Goal: Task Accomplishment & Management: Complete application form

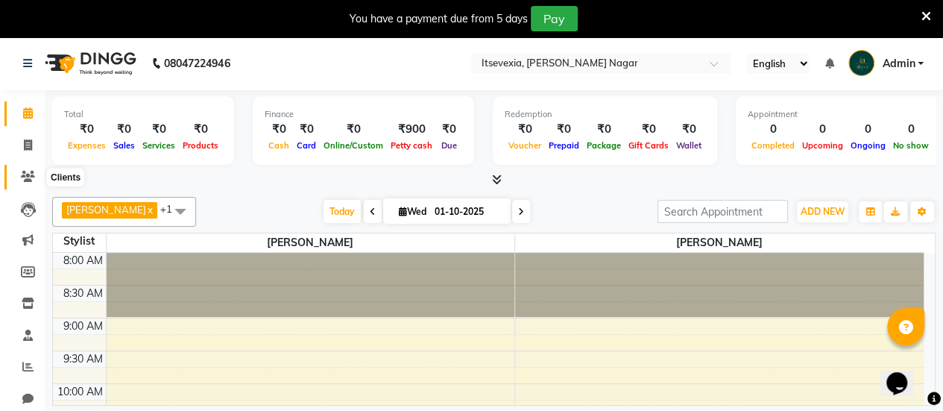
click at [30, 176] on icon at bounding box center [28, 176] width 14 height 11
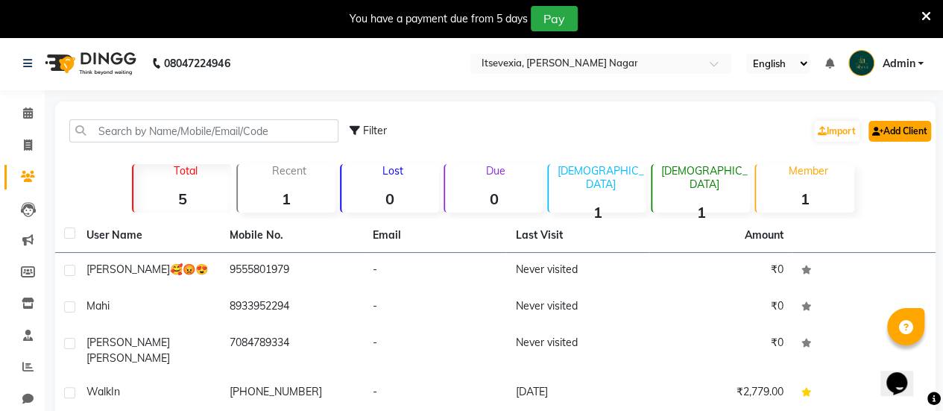
click at [883, 130] on link "Add Client" at bounding box center [899, 131] width 63 height 21
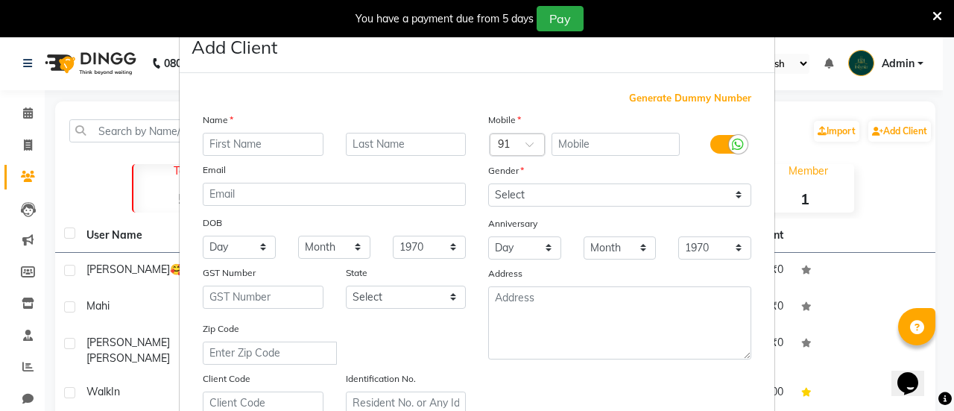
click at [258, 141] on input "text" at bounding box center [263, 144] width 121 height 23
type input "Dhananjay"
click at [384, 149] on input "text" at bounding box center [406, 144] width 121 height 23
type input "[PERSON_NAME]"
click at [588, 135] on input "text" at bounding box center [616, 144] width 129 height 23
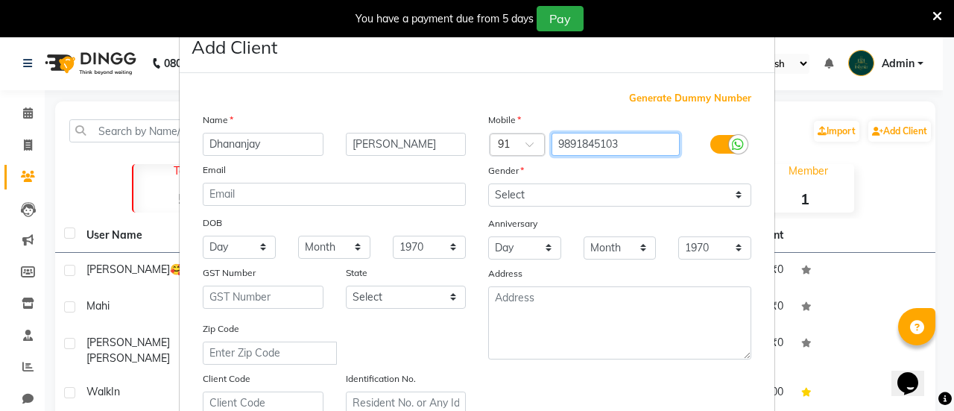
type input "9891845103"
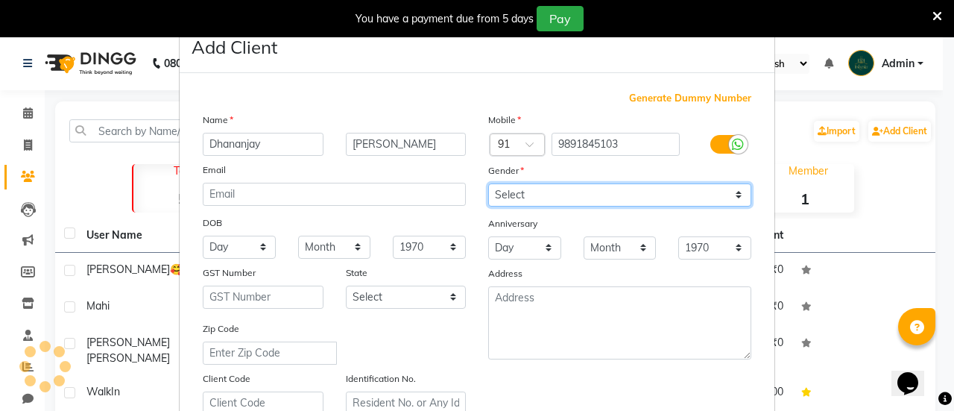
click at [498, 195] on select "Select [DEMOGRAPHIC_DATA] [DEMOGRAPHIC_DATA] Other Prefer Not To Say" at bounding box center [619, 194] width 263 height 23
select select "[DEMOGRAPHIC_DATA]"
click at [488, 183] on select "Select [DEMOGRAPHIC_DATA] [DEMOGRAPHIC_DATA] Other Prefer Not To Say" at bounding box center [619, 194] width 263 height 23
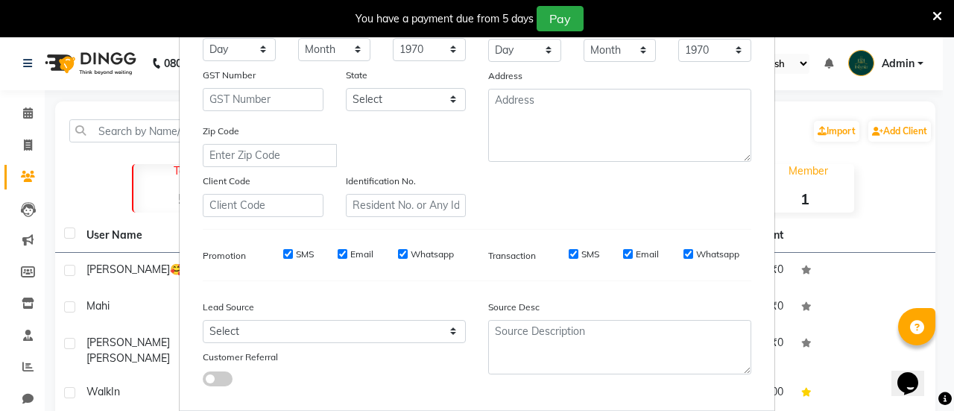
scroll to position [274, 0]
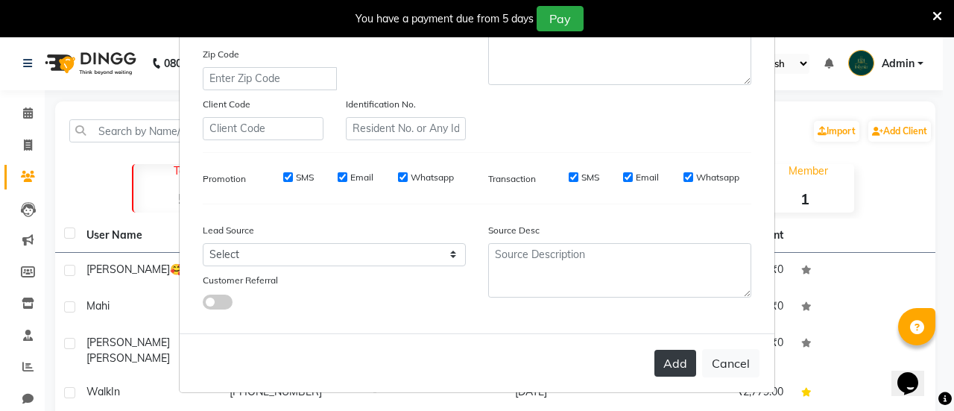
click at [656, 359] on button "Add" at bounding box center [676, 363] width 42 height 27
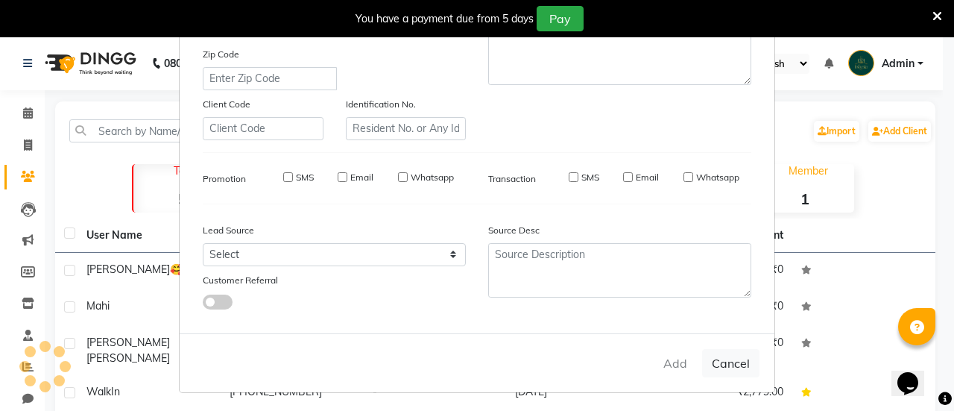
select select
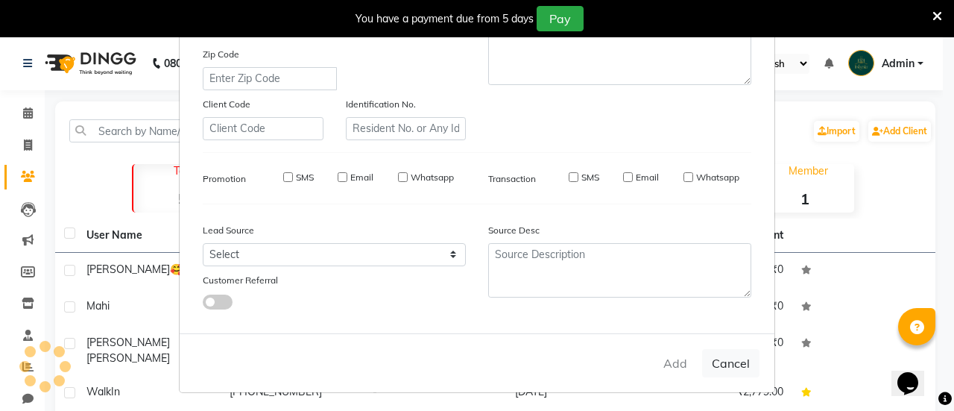
select select
checkbox input "false"
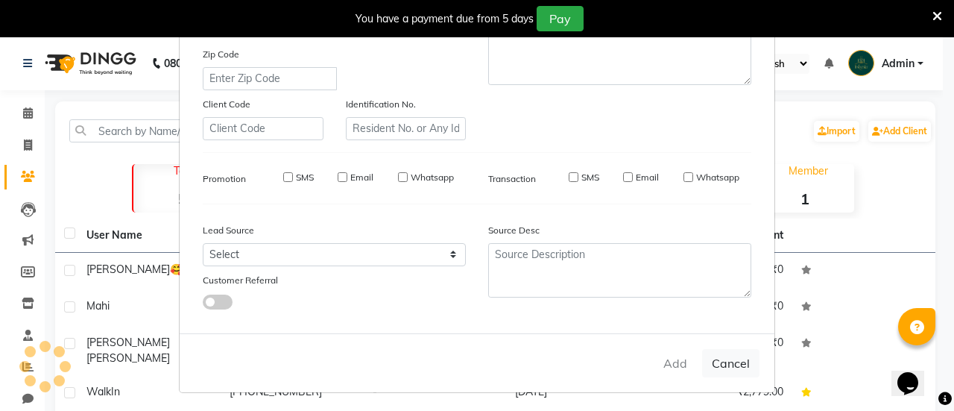
checkbox input "false"
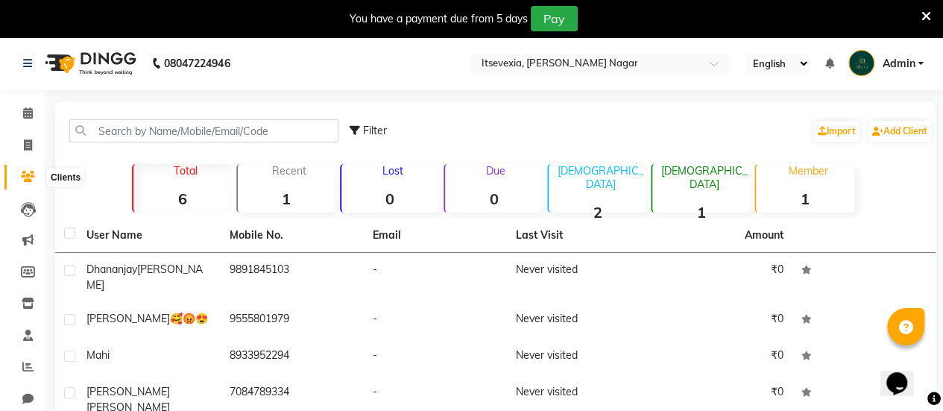
click at [19, 182] on span at bounding box center [28, 176] width 26 height 17
click at [895, 134] on link "Add Client" at bounding box center [899, 131] width 63 height 21
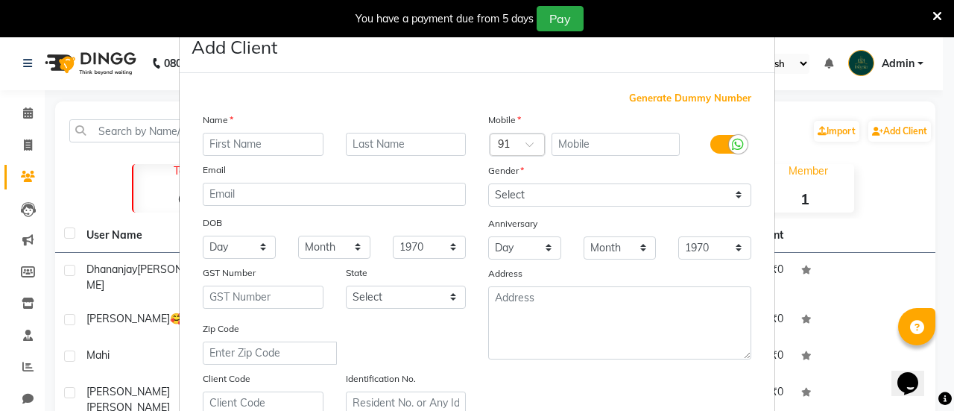
click at [245, 148] on input "text" at bounding box center [263, 144] width 121 height 23
type input "[PERSON_NAME]"
click at [362, 141] on input "text" at bounding box center [406, 144] width 121 height 23
type input "[PERSON_NAME]"
click at [584, 142] on input "text" at bounding box center [616, 144] width 129 height 23
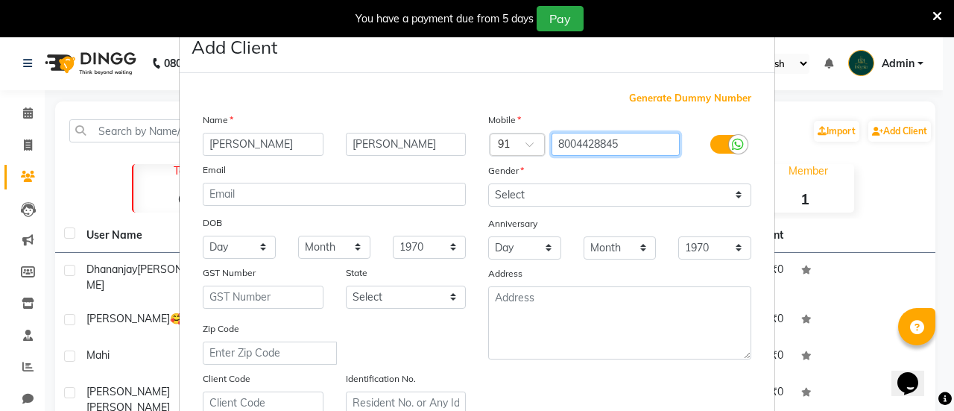
type input "8004428845"
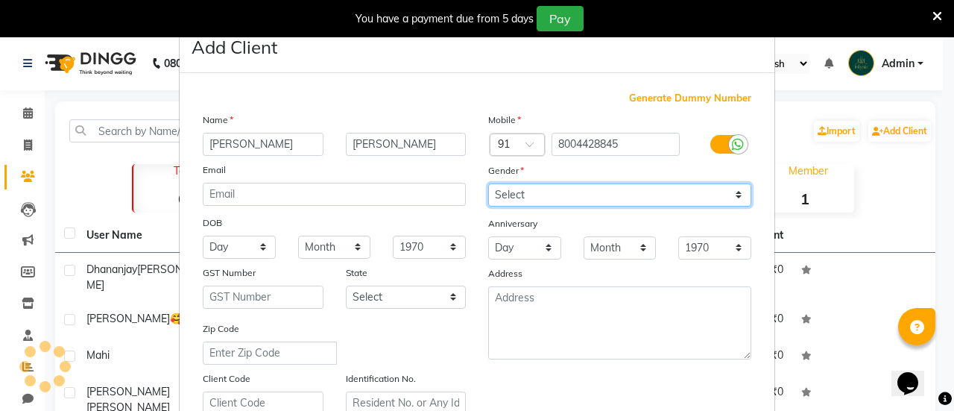
click at [590, 186] on select "Select [DEMOGRAPHIC_DATA] [DEMOGRAPHIC_DATA] Other Prefer Not To Say" at bounding box center [619, 194] width 263 height 23
select select "[DEMOGRAPHIC_DATA]"
click at [488, 183] on select "Select [DEMOGRAPHIC_DATA] [DEMOGRAPHIC_DATA] Other Prefer Not To Say" at bounding box center [619, 194] width 263 height 23
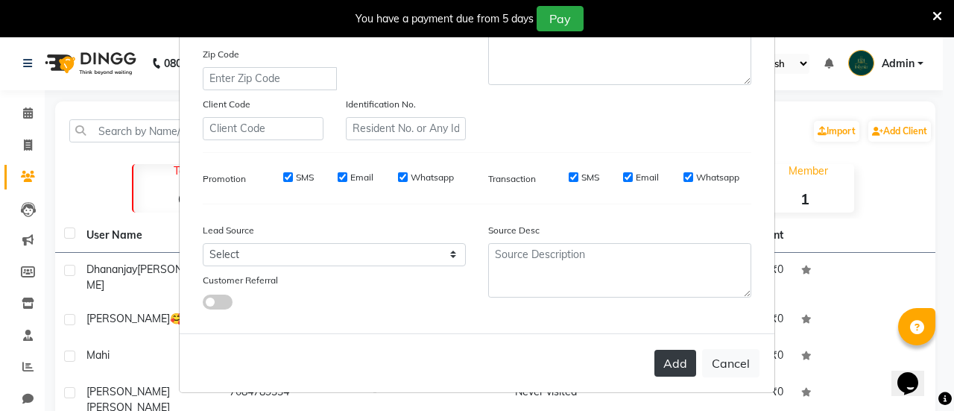
click at [664, 363] on button "Add" at bounding box center [676, 363] width 42 height 27
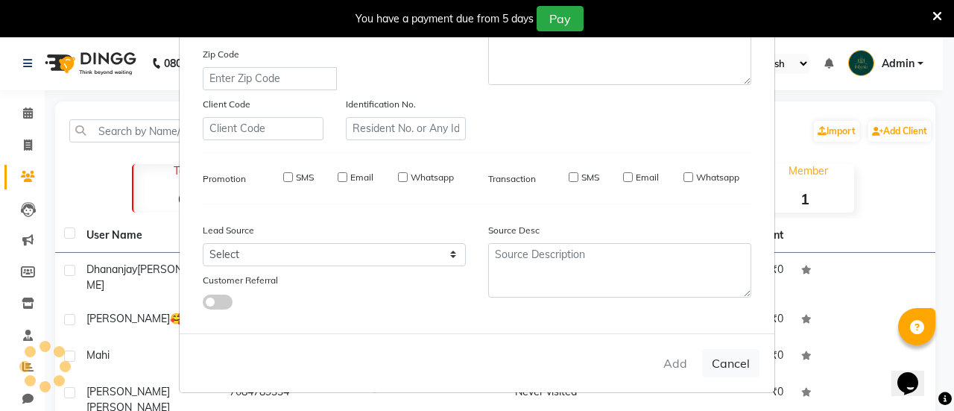
select select
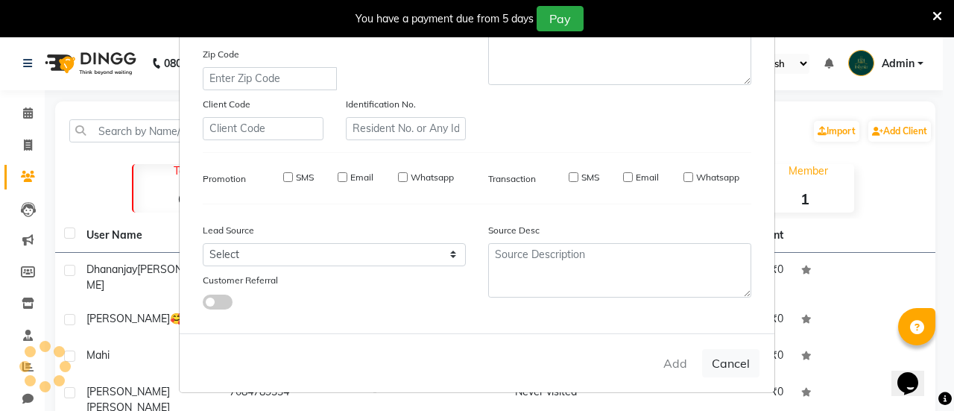
select select
checkbox input "false"
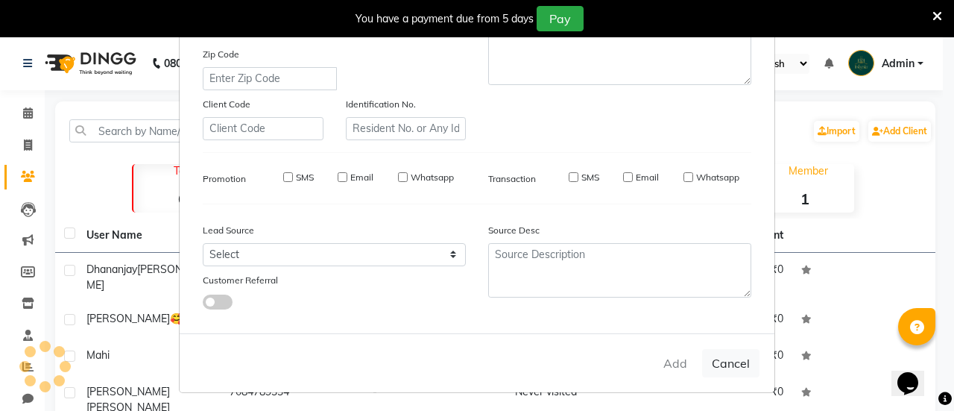
checkbox input "false"
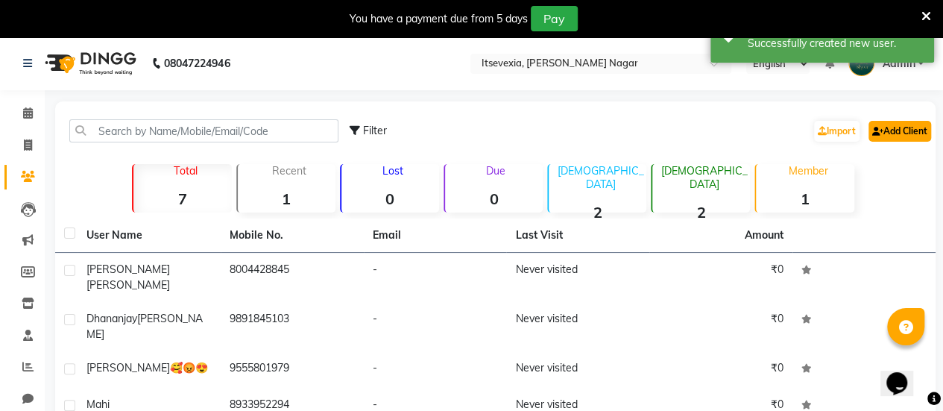
click at [898, 127] on link "Add Client" at bounding box center [899, 131] width 63 height 21
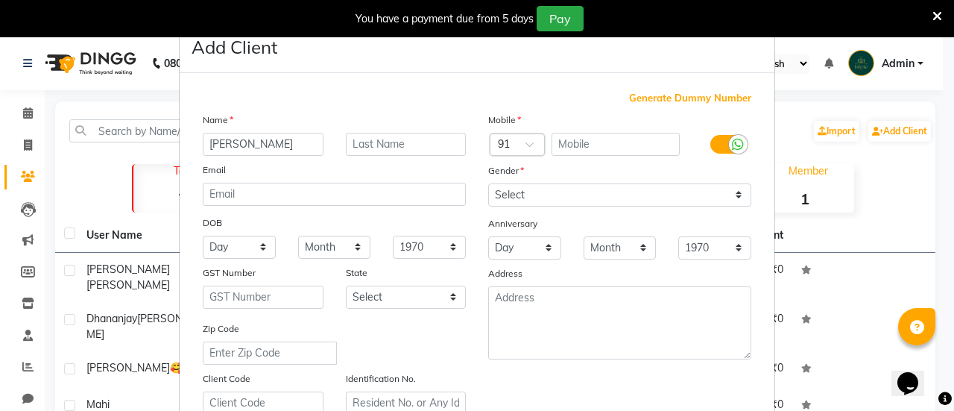
type input "[PERSON_NAME]"
type input "P"
click at [261, 142] on input "[PERSON_NAME]" at bounding box center [263, 144] width 121 height 23
type input "A"
type input "[PERSON_NAME]"
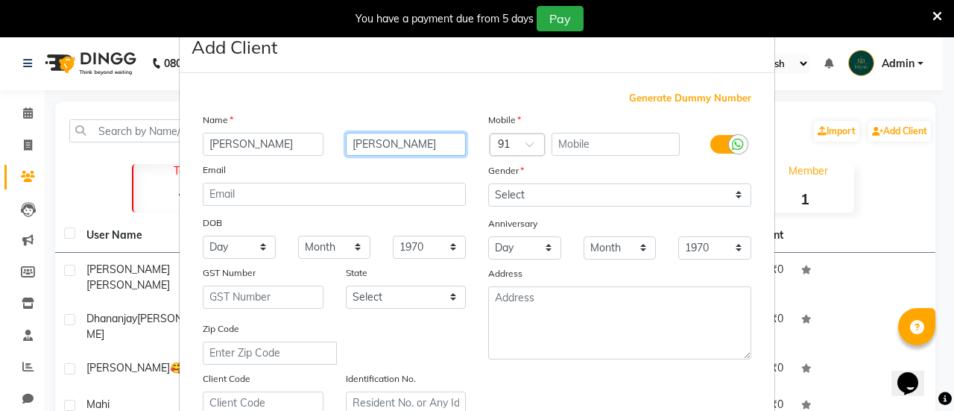
type input "[PERSON_NAME]"
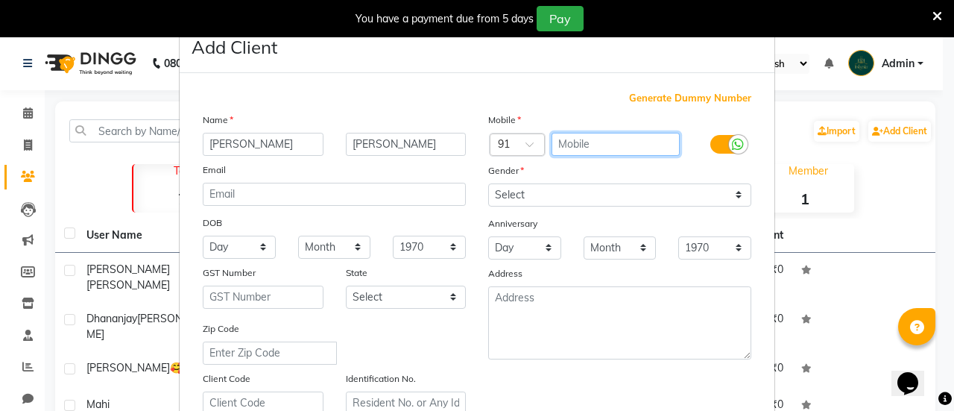
click at [570, 135] on input "text" at bounding box center [616, 144] width 129 height 23
type input "8808599011"
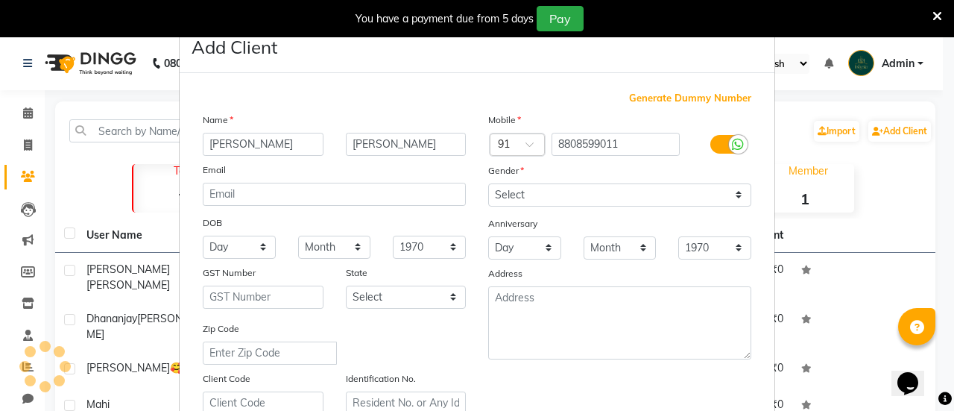
click at [595, 177] on div "Gender" at bounding box center [620, 173] width 286 height 21
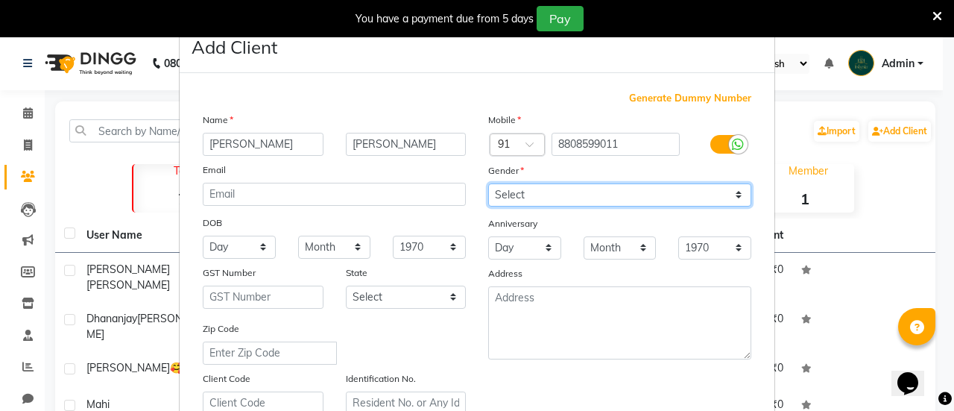
click at [595, 183] on select "Select [DEMOGRAPHIC_DATA] [DEMOGRAPHIC_DATA] Other Prefer Not To Say" at bounding box center [619, 194] width 263 height 23
select select "[DEMOGRAPHIC_DATA]"
click at [488, 183] on select "Select [DEMOGRAPHIC_DATA] [DEMOGRAPHIC_DATA] Other Prefer Not To Say" at bounding box center [619, 194] width 263 height 23
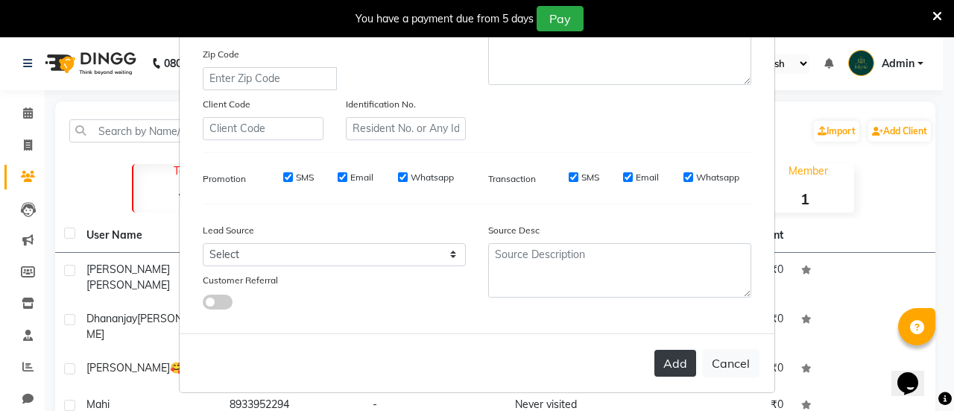
click at [686, 350] on button "Add" at bounding box center [676, 363] width 42 height 27
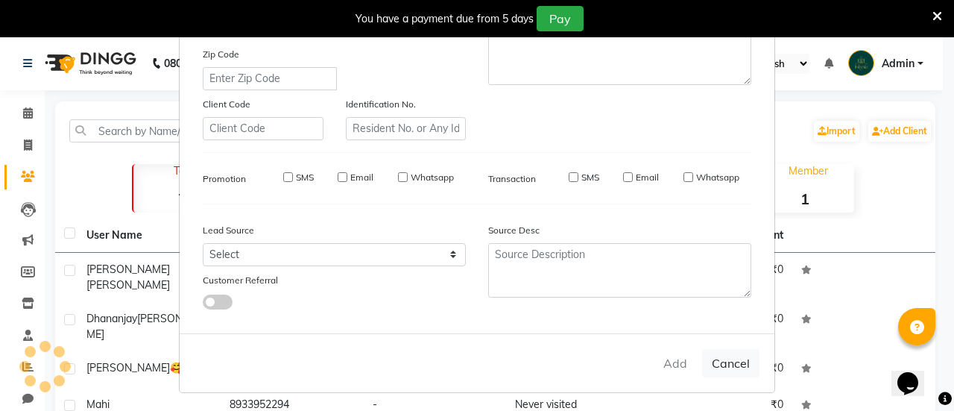
select select
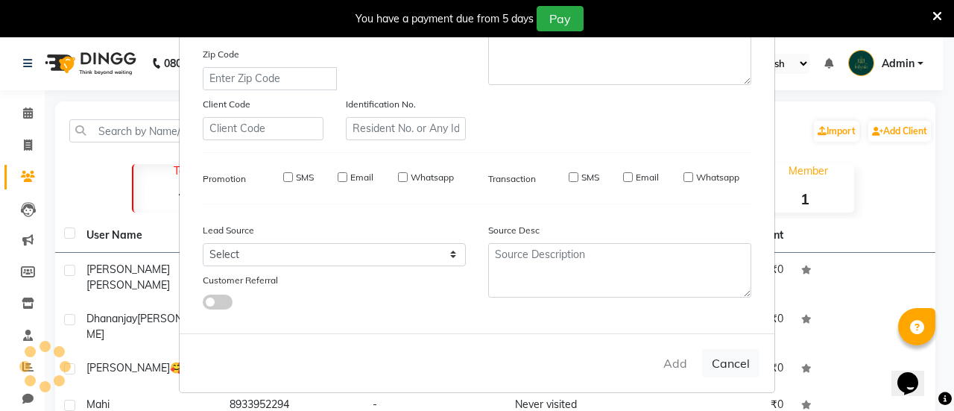
select select
checkbox input "false"
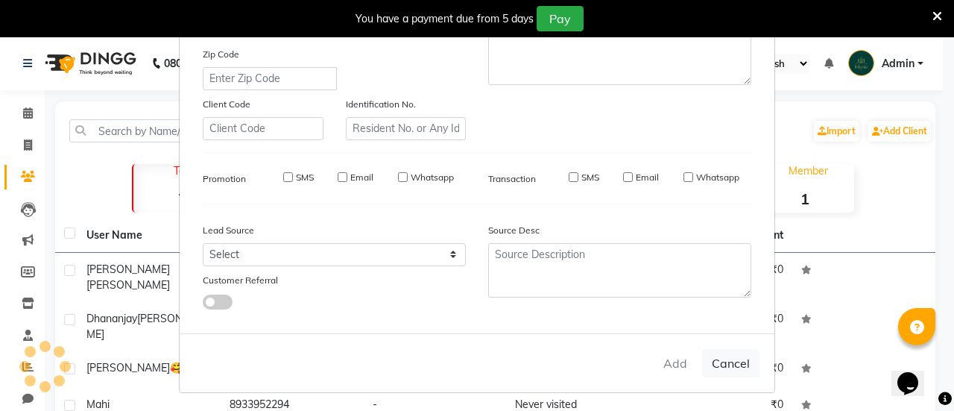
checkbox input "false"
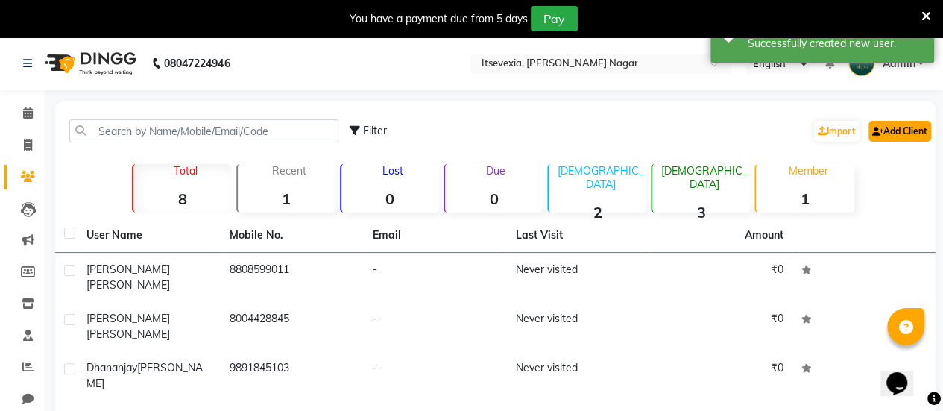
click at [887, 138] on link "Add Client" at bounding box center [899, 131] width 63 height 21
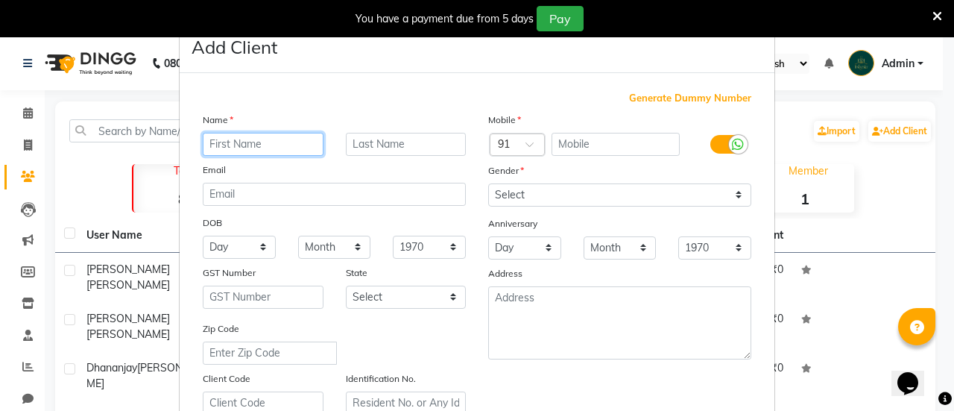
click at [266, 140] on input "text" at bounding box center [263, 144] width 121 height 23
click at [228, 145] on input "text" at bounding box center [263, 144] width 121 height 23
type input "Manish"
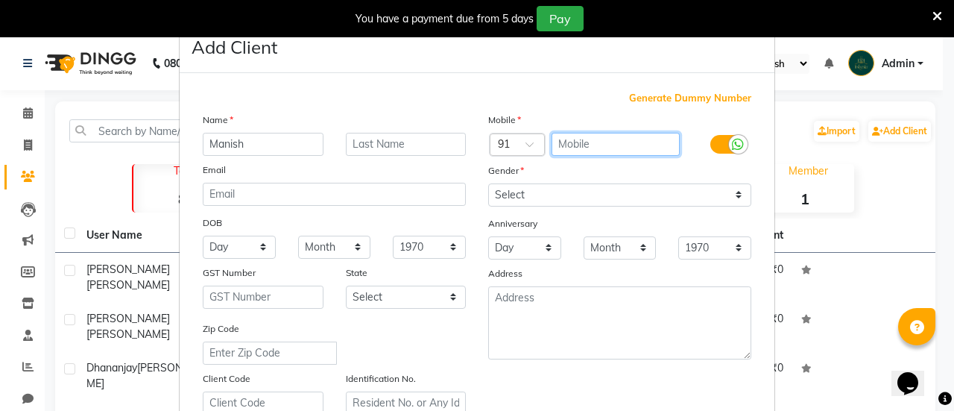
click at [563, 142] on input "text" at bounding box center [616, 144] width 129 height 23
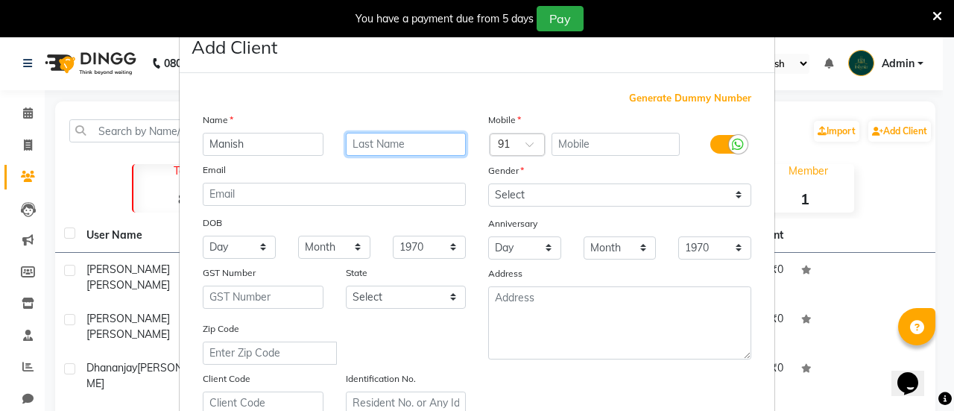
click at [370, 142] on input "text" at bounding box center [406, 144] width 121 height 23
type input "Simauliya"
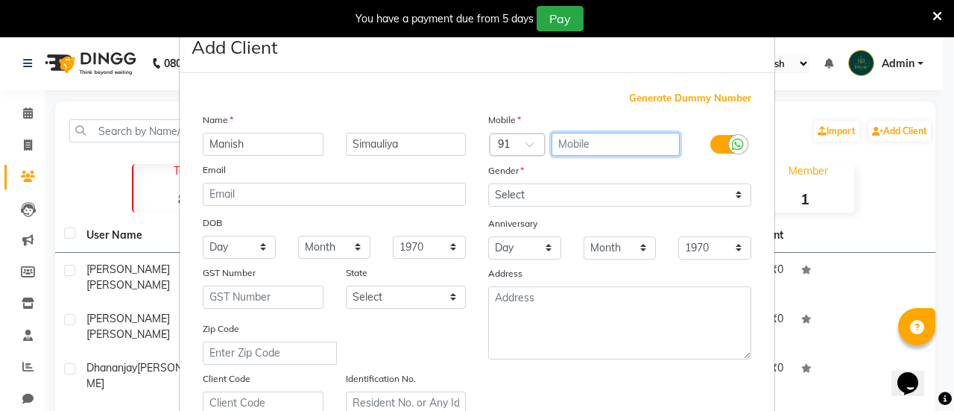
click at [594, 145] on input "text" at bounding box center [616, 144] width 129 height 23
type input "8303043930"
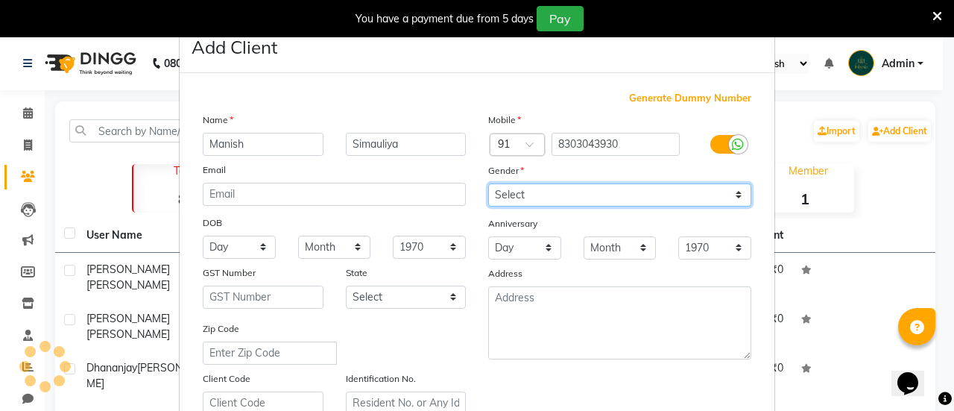
click at [565, 193] on select "Select [DEMOGRAPHIC_DATA] [DEMOGRAPHIC_DATA] Other Prefer Not To Say" at bounding box center [619, 194] width 263 height 23
select select "[DEMOGRAPHIC_DATA]"
click at [488, 183] on select "Select [DEMOGRAPHIC_DATA] [DEMOGRAPHIC_DATA] Other Prefer Not To Say" at bounding box center [619, 194] width 263 height 23
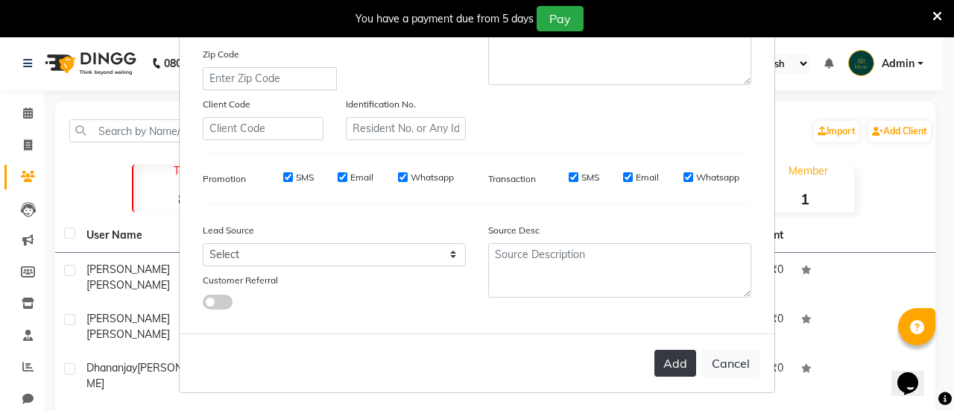
click at [657, 356] on button "Add" at bounding box center [676, 363] width 42 height 27
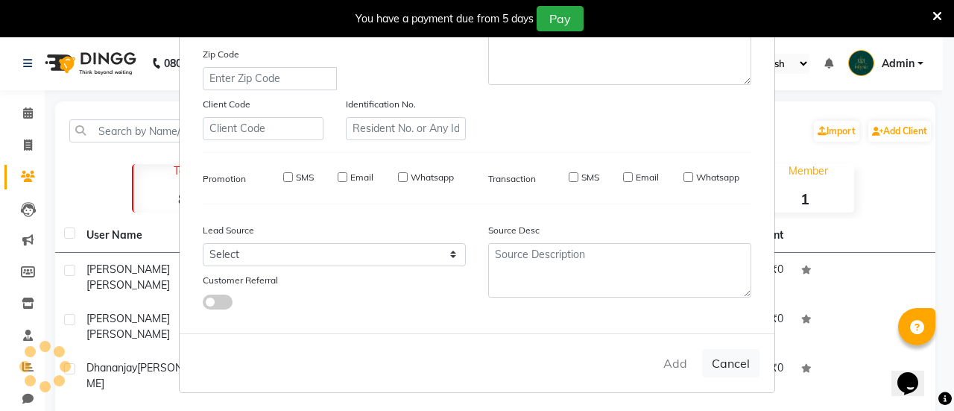
select select
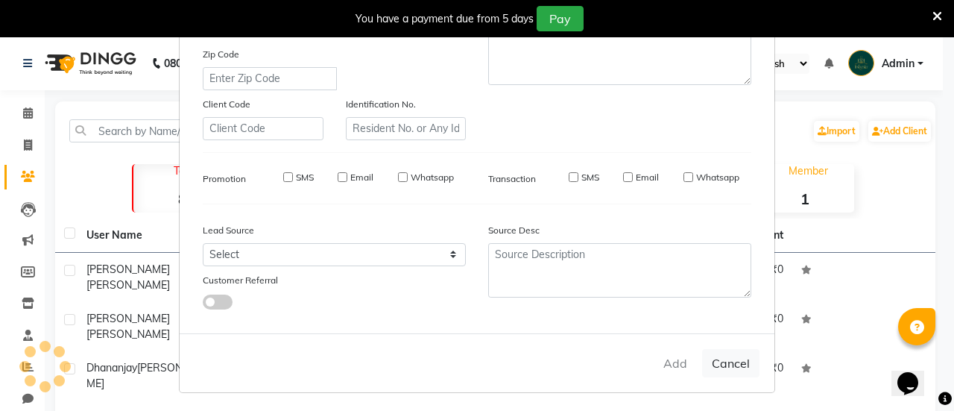
select select
checkbox input "false"
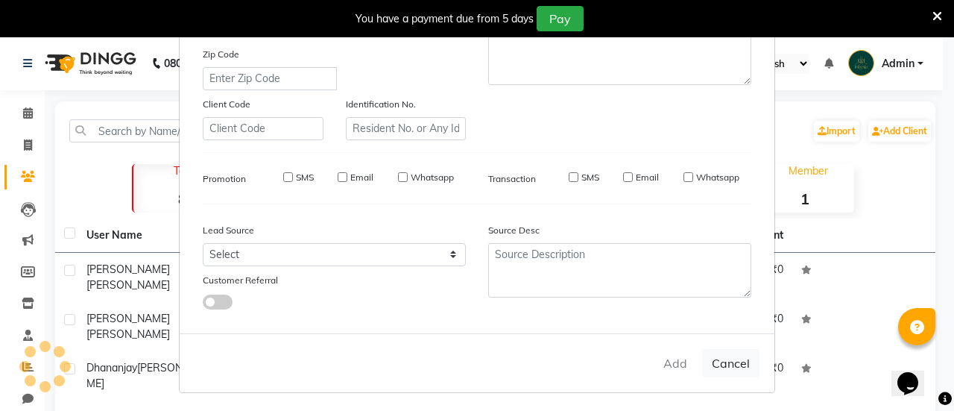
checkbox input "false"
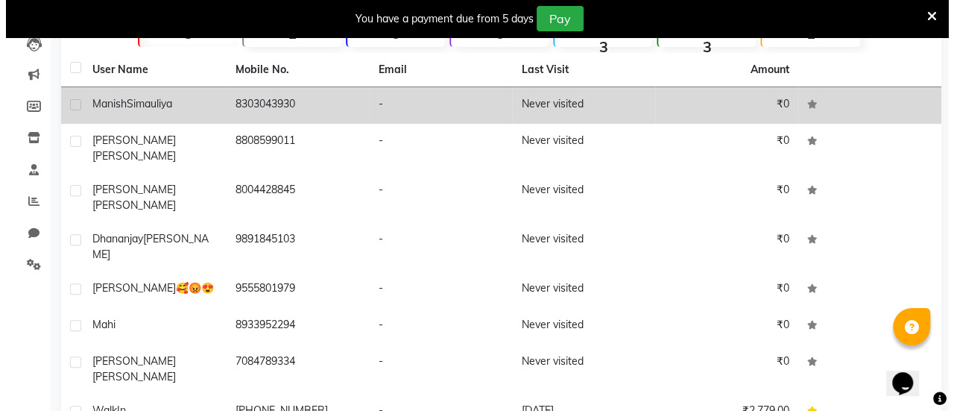
scroll to position [0, 0]
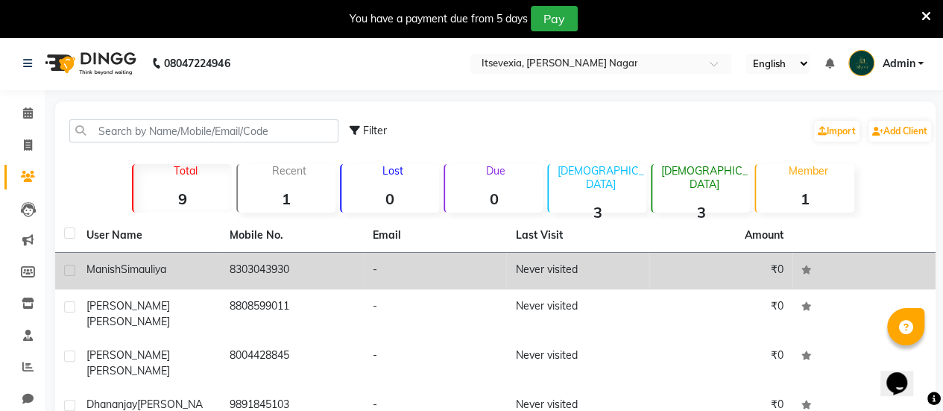
click at [174, 265] on div "[PERSON_NAME]" at bounding box center [148, 270] width 125 height 16
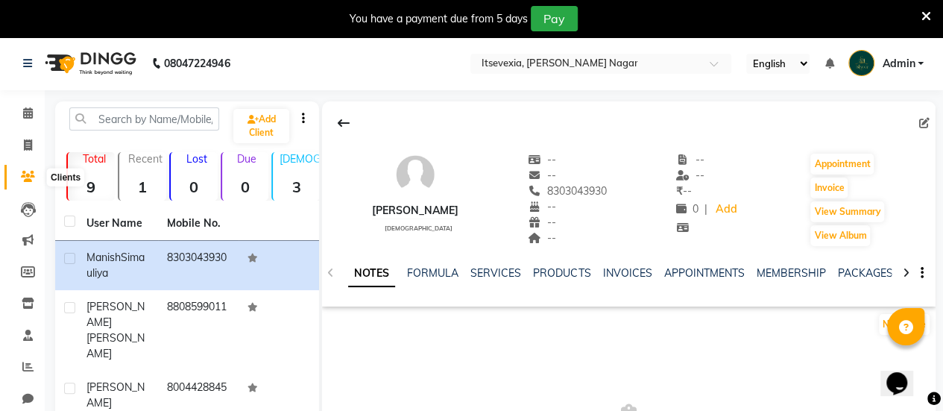
click at [19, 177] on span at bounding box center [28, 176] width 26 height 17
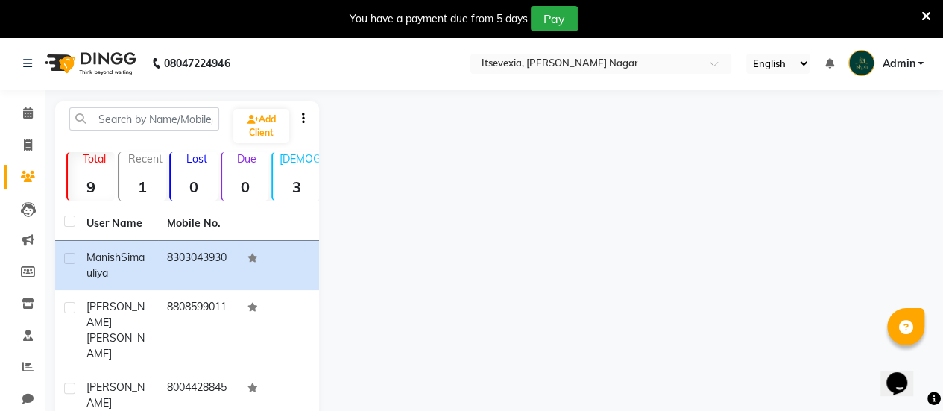
click at [97, 168] on div "Total 9" at bounding box center [90, 176] width 48 height 48
click at [259, 122] on link "Add Client" at bounding box center [261, 126] width 56 height 34
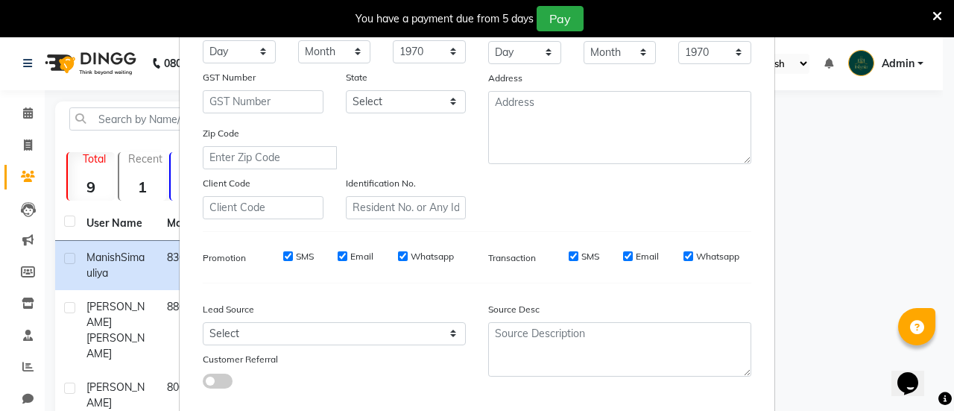
scroll to position [274, 0]
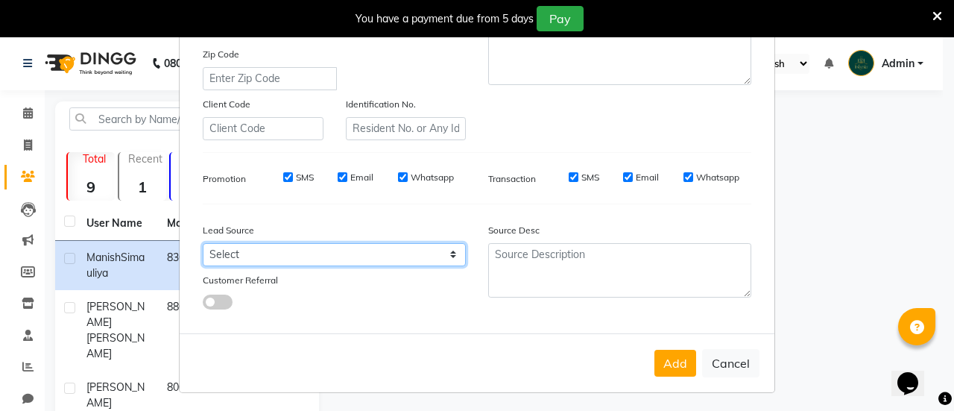
click at [379, 254] on select "Select Walk-in Referral Internet Friend Word of Mouth Advertisement Facebook Ju…" at bounding box center [334, 254] width 263 height 23
click at [354, 329] on div "Generate Dummy Number Name Email DOB Day 01 02 03 04 05 06 07 08 09 10 11 12 13…" at bounding box center [477, 66] width 595 height 534
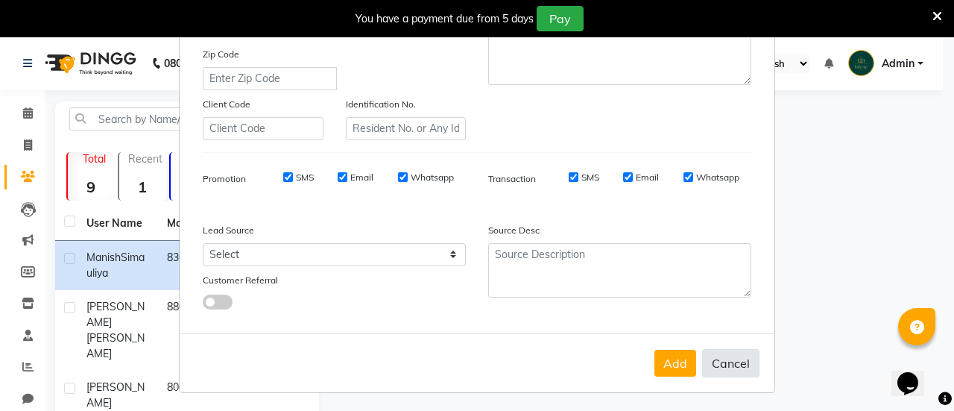
click at [711, 364] on button "Cancel" at bounding box center [730, 363] width 57 height 28
select select
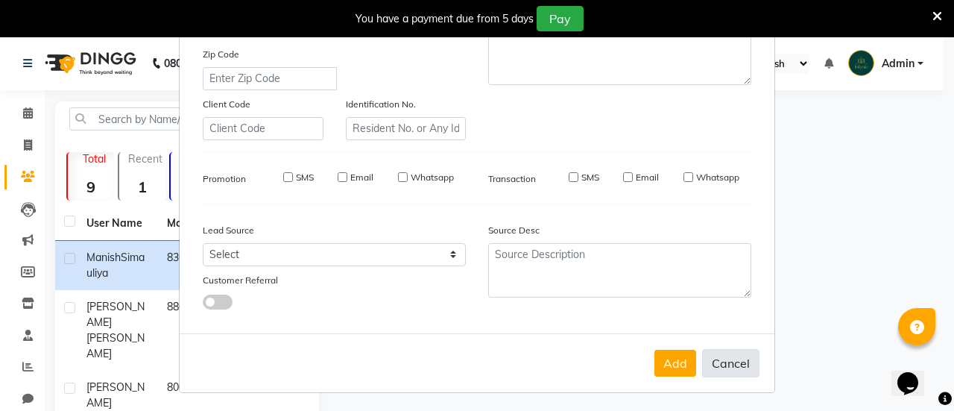
select select
checkbox input "false"
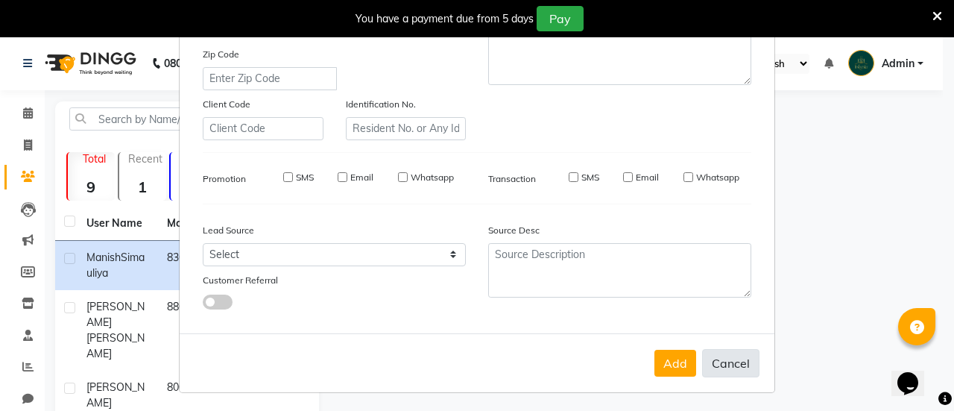
checkbox input "false"
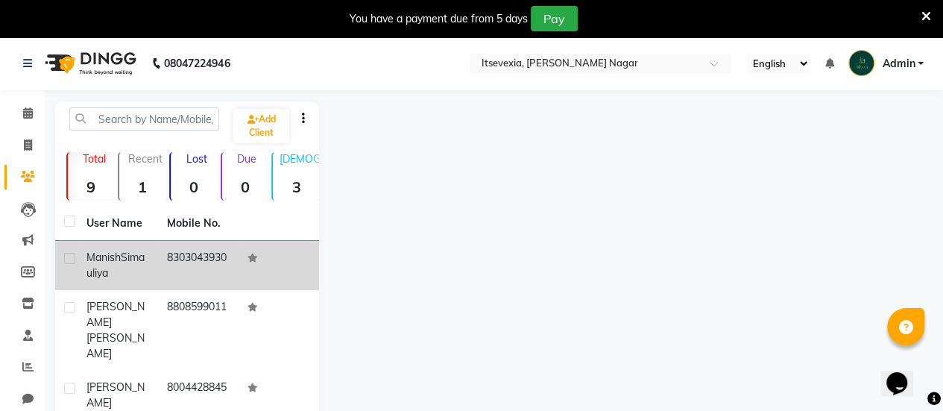
click at [164, 262] on td "8303043930" at bounding box center [198, 265] width 81 height 49
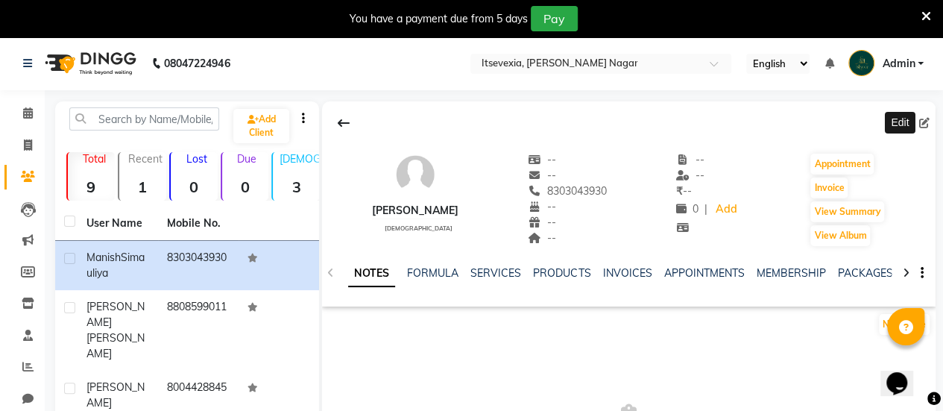
click at [920, 124] on icon at bounding box center [924, 123] width 10 height 10
select select "[DEMOGRAPHIC_DATA]"
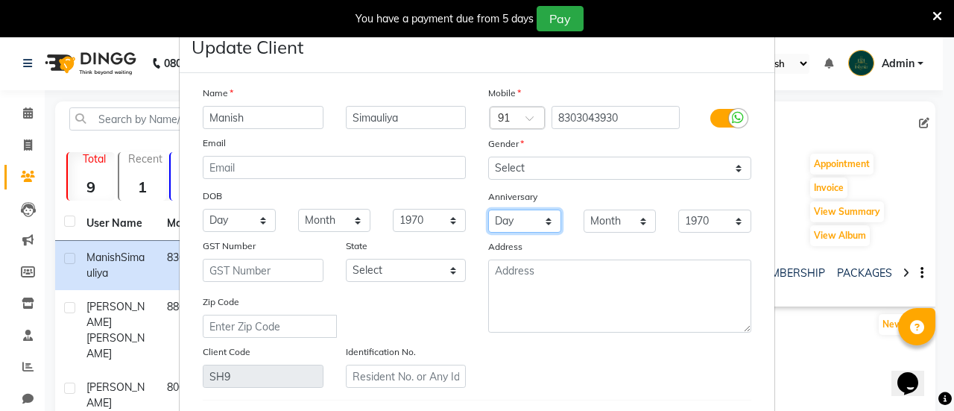
click at [527, 218] on select "Day 01 02 03 04 05 06 07 08 09 10 11 12 13 14 15 16 17 18 19 20 21 22 23 24 25 …" at bounding box center [524, 220] width 73 height 23
select select "12"
click at [488, 209] on select "Day 01 02 03 04 05 06 07 08 09 10 11 12 13 14 15 16 17 18 19 20 21 22 23 24 25 …" at bounding box center [524, 220] width 73 height 23
click at [608, 215] on select "Month January February March April May June July August September October Novem…" at bounding box center [620, 220] width 73 height 23
select select "02"
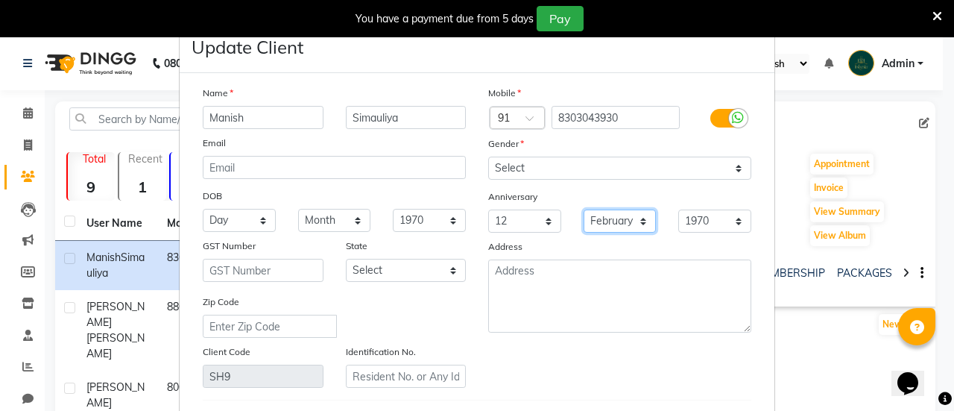
click at [584, 209] on select "Month January February March April May June July August September October Novem…" at bounding box center [620, 220] width 73 height 23
click at [725, 214] on select "1970 1971 1972 1973 1974 1975 1976 1977 1978 1979 1980 1981 1982 1983 1984 1985…" at bounding box center [714, 220] width 73 height 23
select select "2025"
click at [678, 209] on select "1970 1971 1972 1973 1974 1975 1976 1977 1978 1979 1980 1981 1982 1983 1984 1985…" at bounding box center [714, 220] width 73 height 23
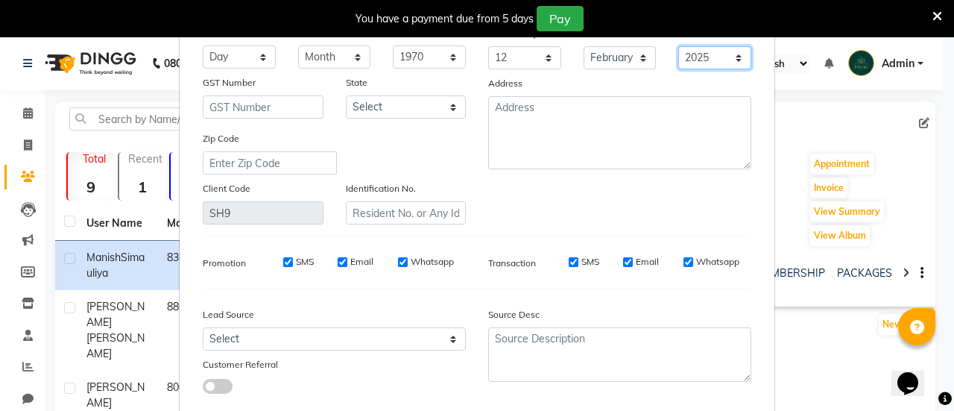
scroll to position [248, 0]
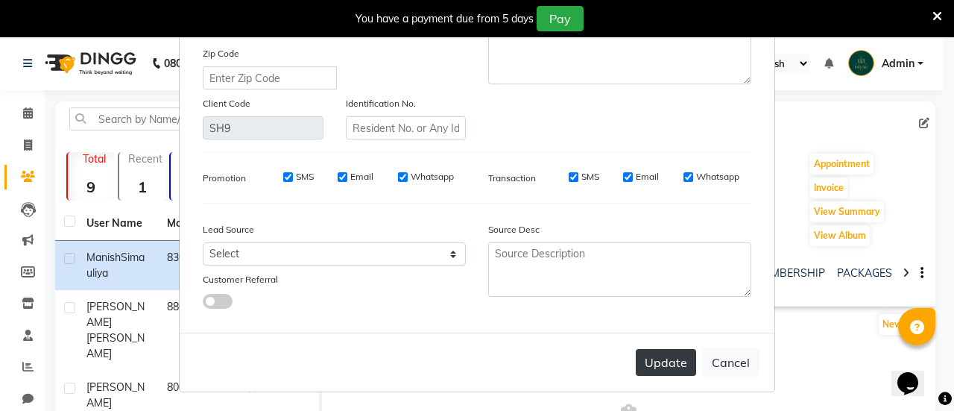
click at [646, 353] on button "Update" at bounding box center [666, 362] width 60 height 27
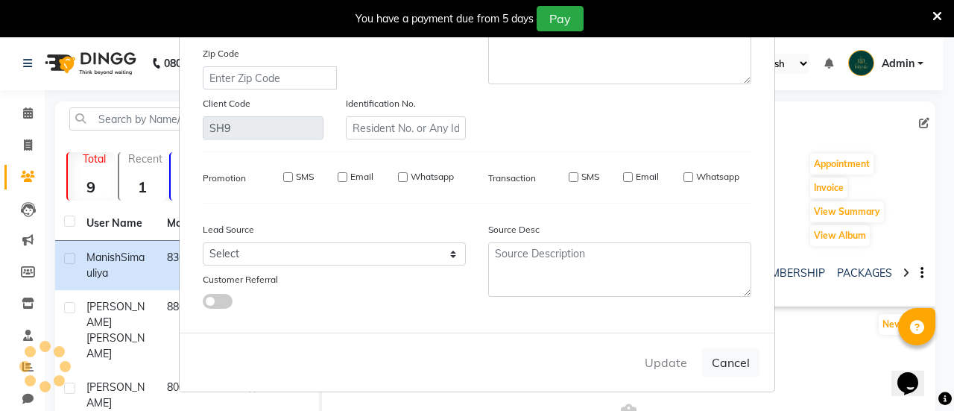
select select
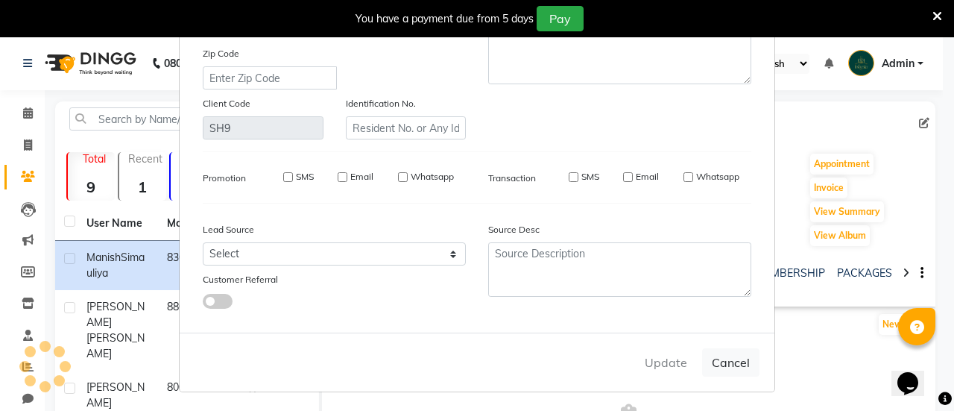
select select
checkbox input "false"
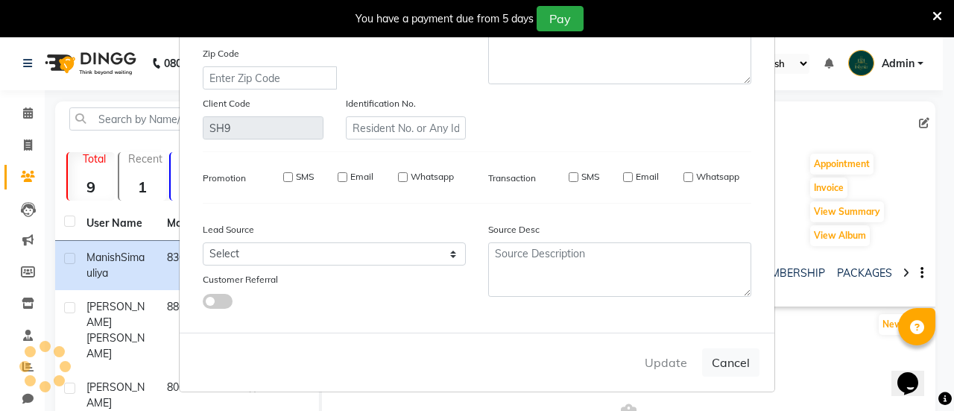
checkbox input "false"
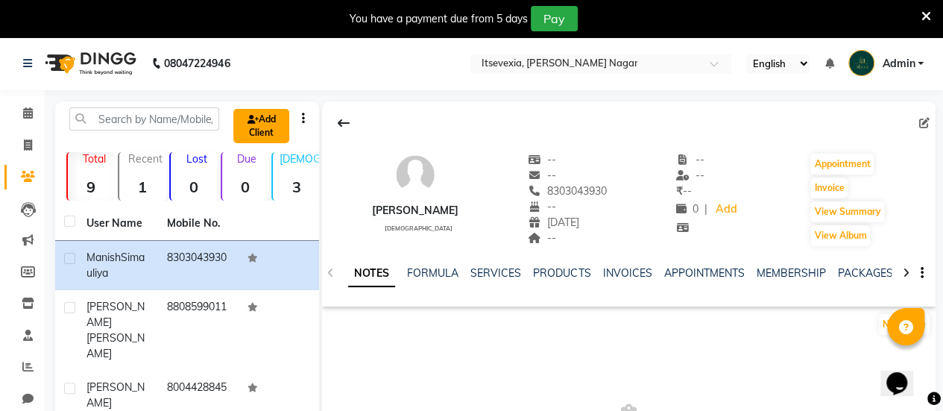
click at [256, 129] on link "Add Client" at bounding box center [261, 126] width 56 height 34
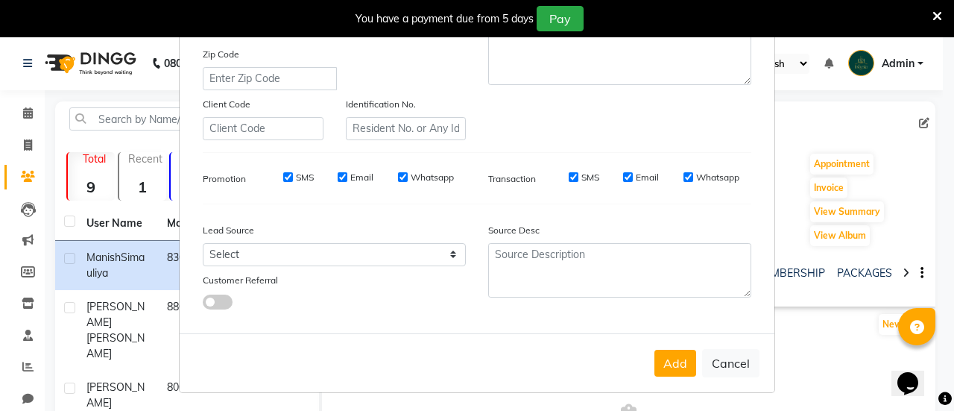
scroll to position [0, 0]
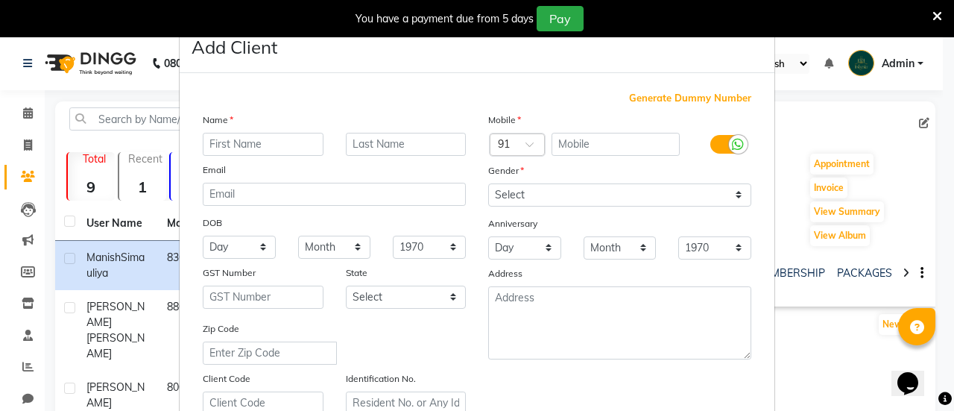
click at [119, 78] on ngb-modal-window "Add Client Generate Dummy Number Name Email DOB Day 01 02 03 04 05 06 07 08 09 …" at bounding box center [477, 205] width 954 height 411
click at [242, 139] on input "text" at bounding box center [263, 144] width 121 height 23
type input "Jyoti"
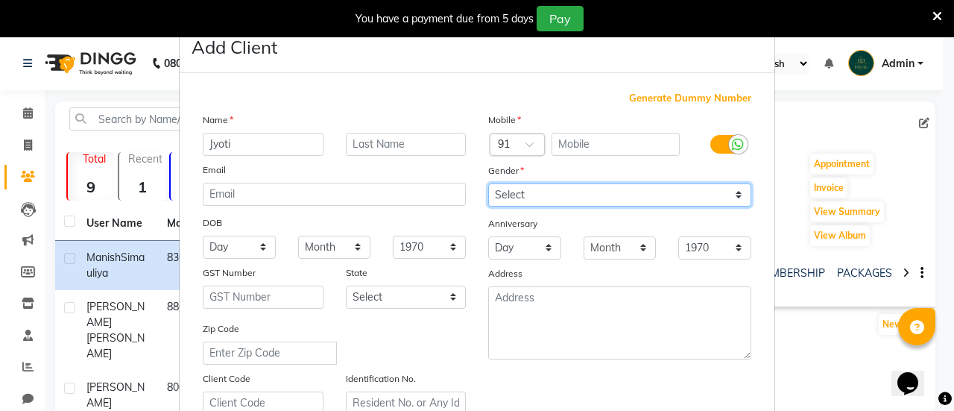
click at [596, 203] on select "Select [DEMOGRAPHIC_DATA] [DEMOGRAPHIC_DATA] Other Prefer Not To Say" at bounding box center [619, 194] width 263 height 23
select select "[DEMOGRAPHIC_DATA]"
click at [488, 183] on select "Select [DEMOGRAPHIC_DATA] [DEMOGRAPHIC_DATA] Other Prefer Not To Say" at bounding box center [619, 194] width 263 height 23
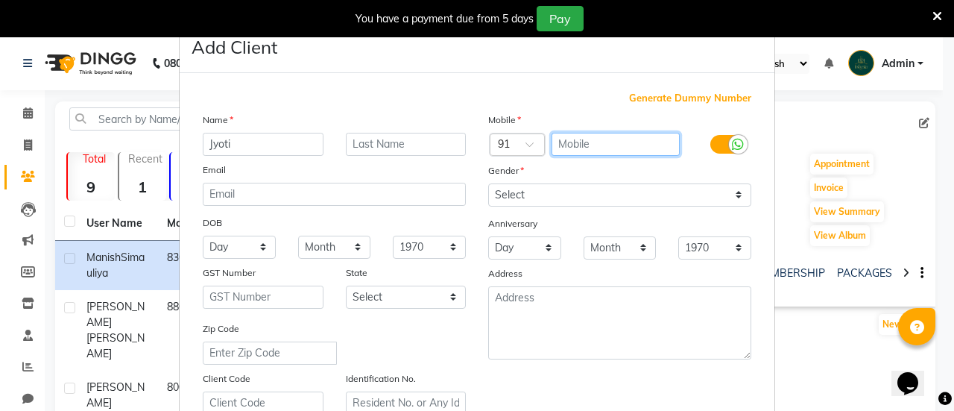
click at [567, 142] on input "text" at bounding box center [616, 144] width 129 height 23
type input "8146502101"
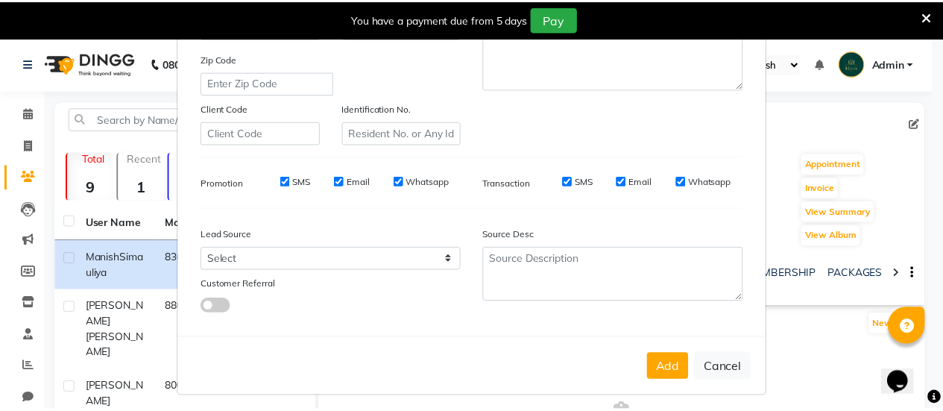
scroll to position [274, 0]
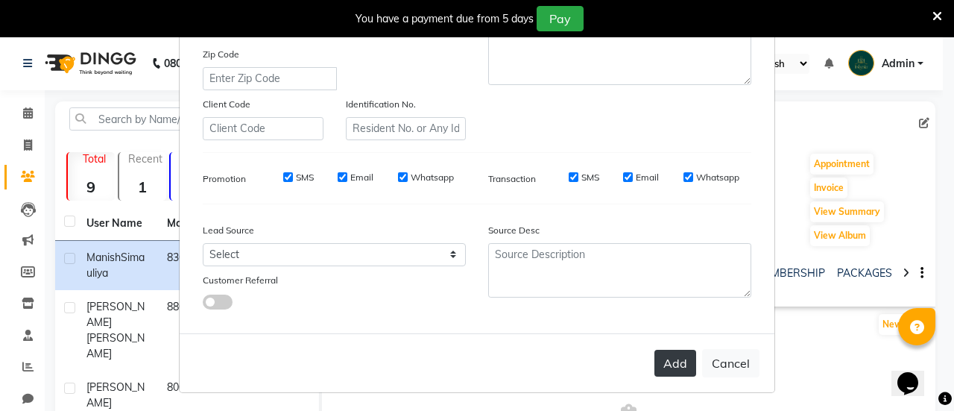
click at [671, 353] on button "Add" at bounding box center [676, 363] width 42 height 27
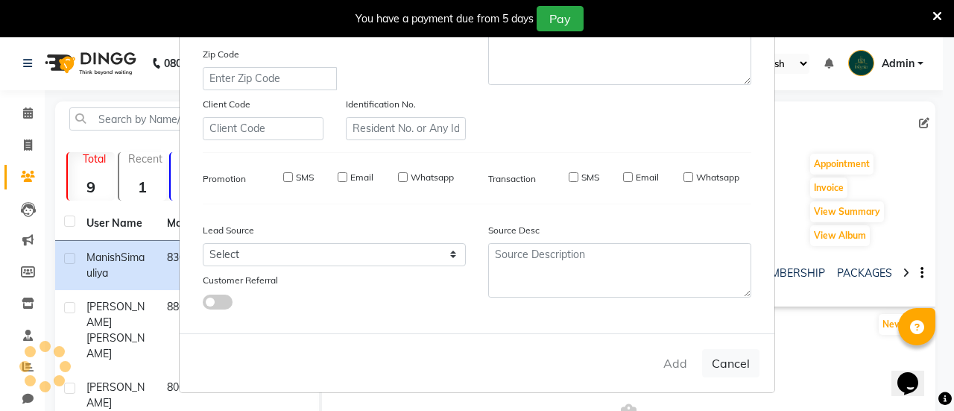
select select
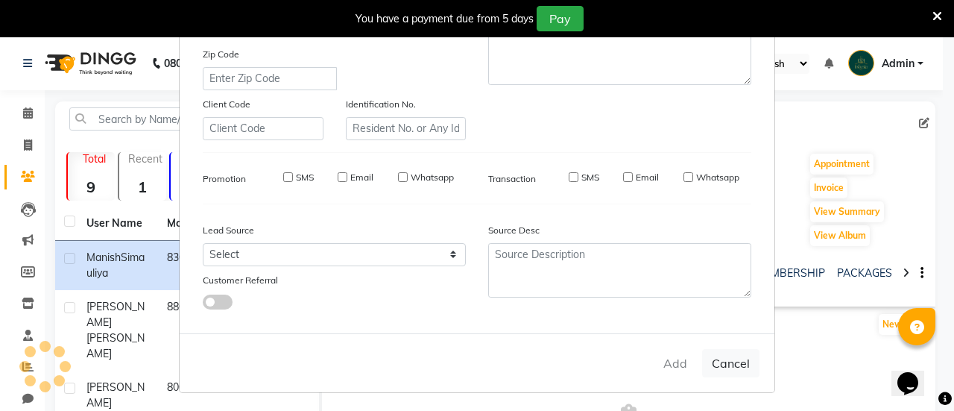
select select
checkbox input "false"
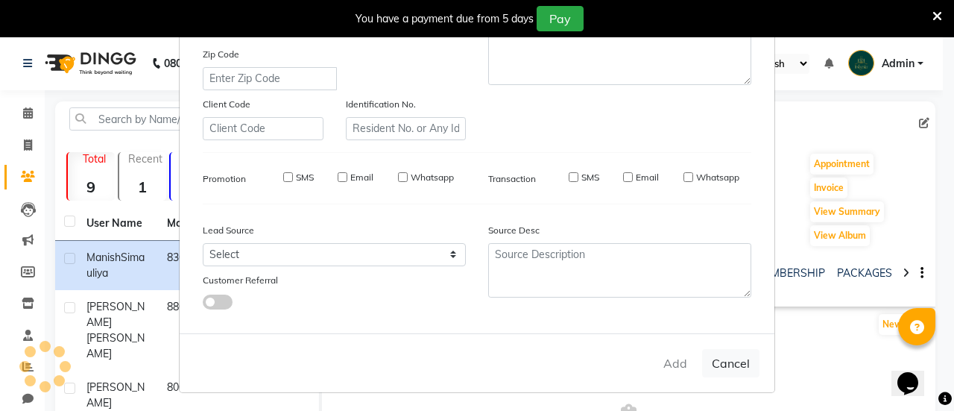
checkbox input "false"
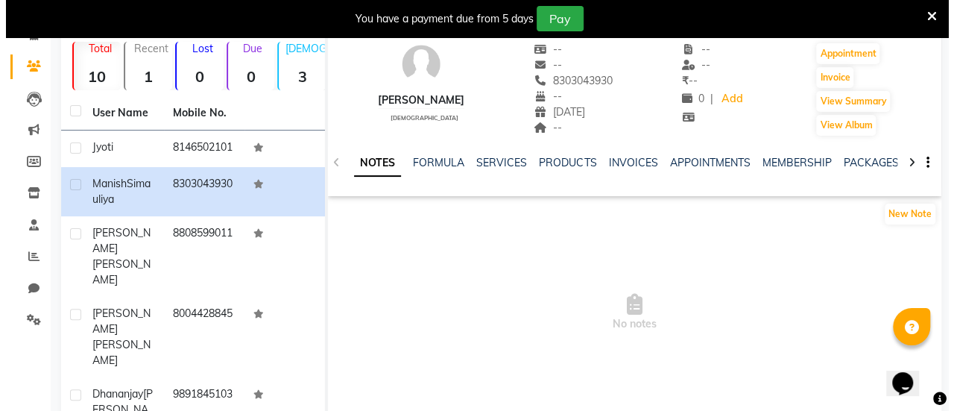
scroll to position [0, 0]
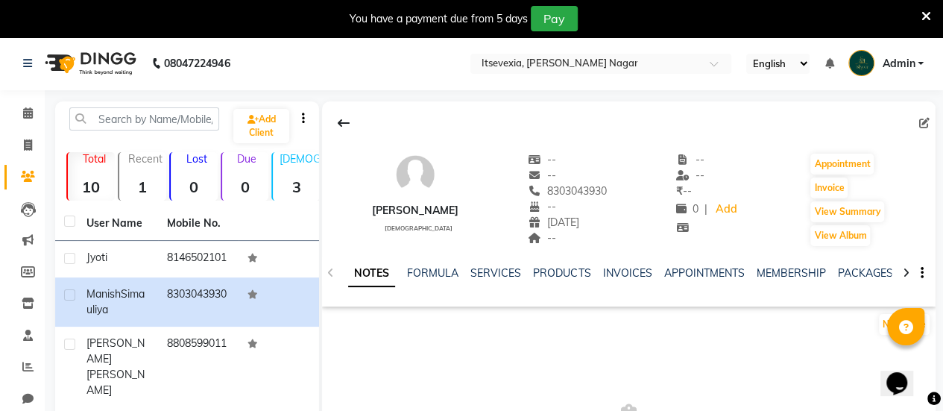
click at [127, 229] on th "User Name" at bounding box center [118, 223] width 81 height 34
click at [21, 163] on li "Clients" at bounding box center [22, 177] width 45 height 32
click at [25, 177] on icon at bounding box center [28, 176] width 14 height 11
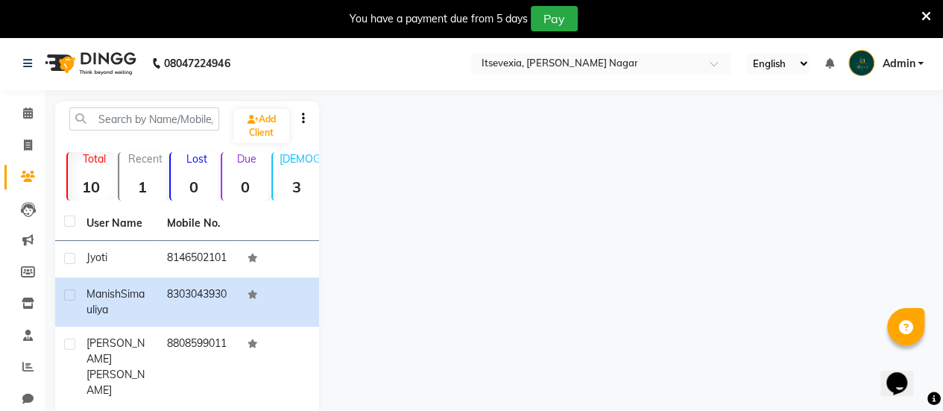
click at [923, 20] on icon at bounding box center [926, 16] width 10 height 13
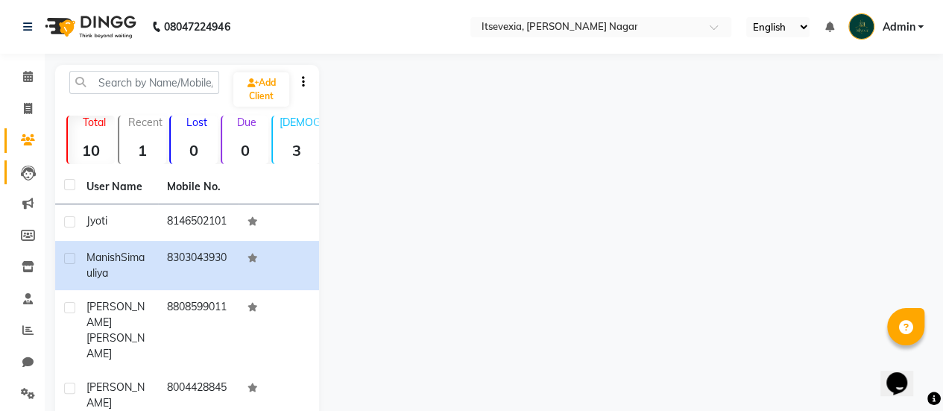
click at [28, 160] on link "Leads" at bounding box center [22, 172] width 36 height 25
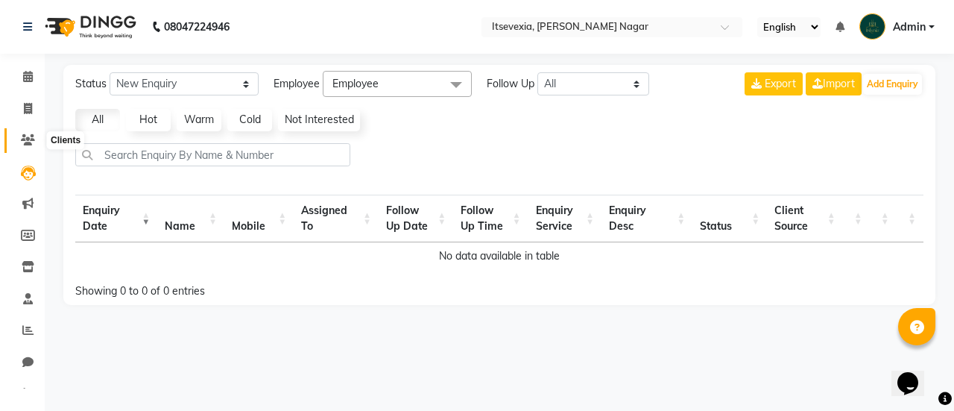
click at [29, 142] on icon at bounding box center [28, 139] width 14 height 11
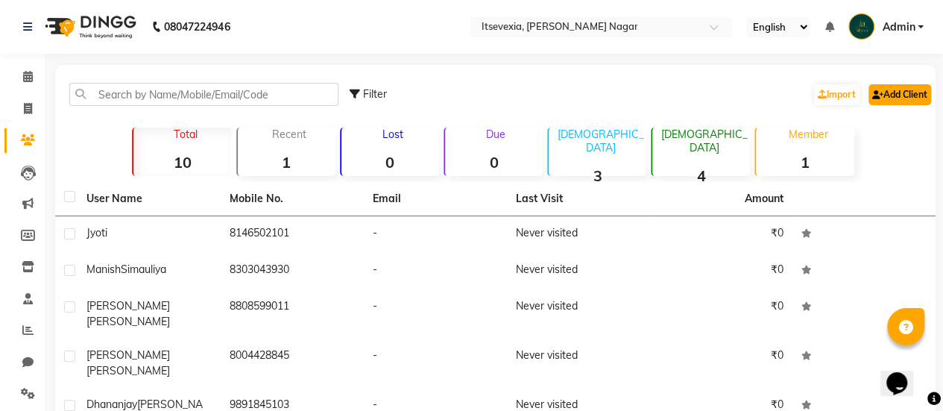
click at [908, 98] on link "Add Client" at bounding box center [899, 94] width 63 height 21
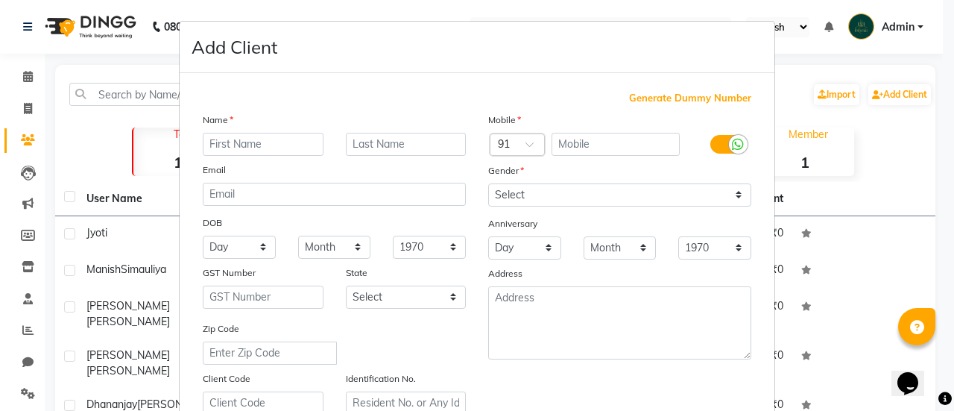
click at [294, 153] on input "text" at bounding box center [263, 144] width 121 height 23
type input "[PERSON_NAME]"
click at [629, 144] on input "text" at bounding box center [616, 144] width 129 height 23
type input "9260934639"
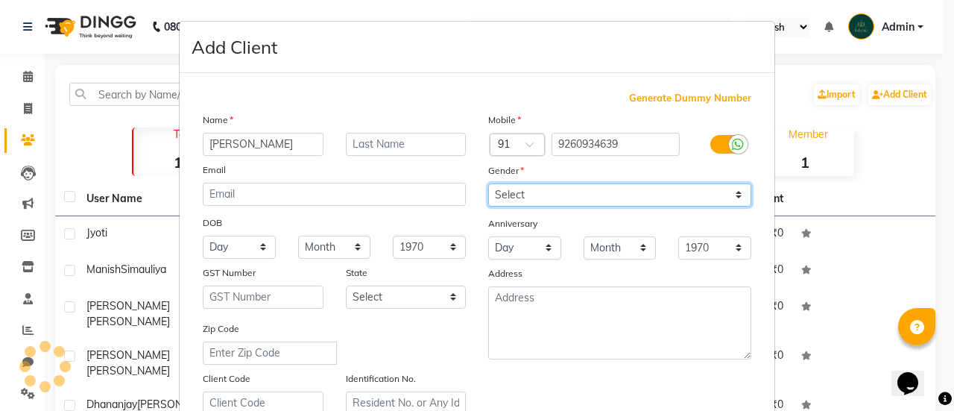
click at [637, 192] on select "Select [DEMOGRAPHIC_DATA] [DEMOGRAPHIC_DATA] Other Prefer Not To Say" at bounding box center [619, 194] width 263 height 23
select select "[DEMOGRAPHIC_DATA]"
click at [488, 183] on select "Select [DEMOGRAPHIC_DATA] [DEMOGRAPHIC_DATA] Other Prefer Not To Say" at bounding box center [619, 194] width 263 height 23
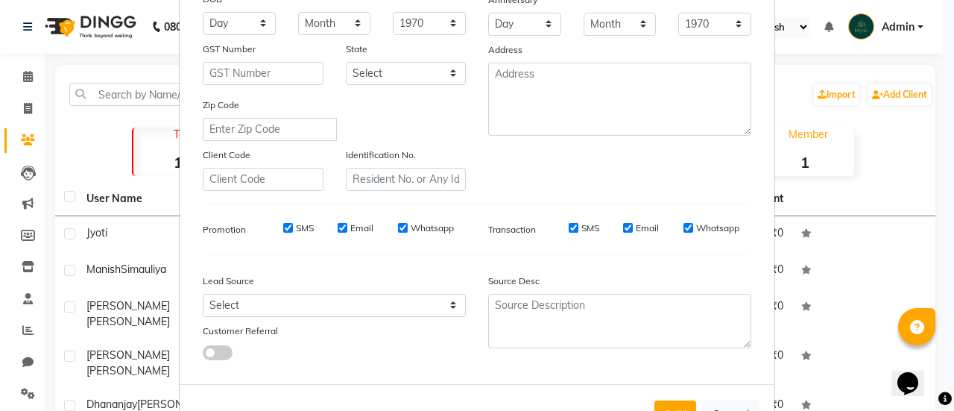
scroll to position [225, 0]
click at [681, 399] on button "Add" at bounding box center [676, 412] width 42 height 27
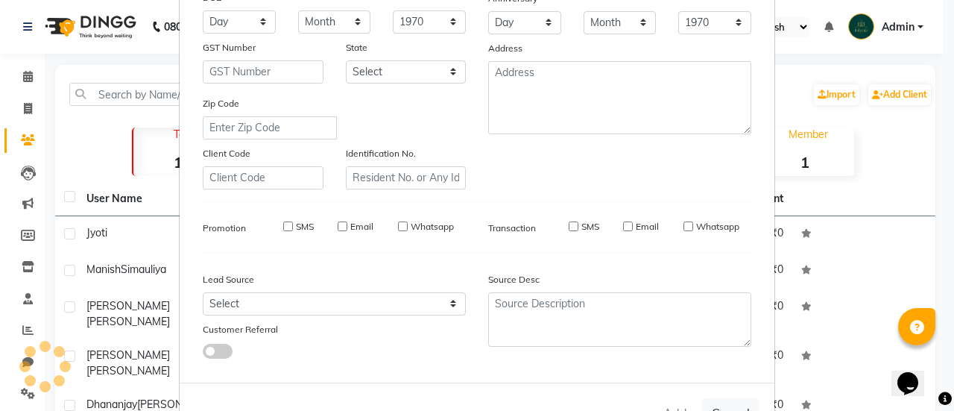
select select
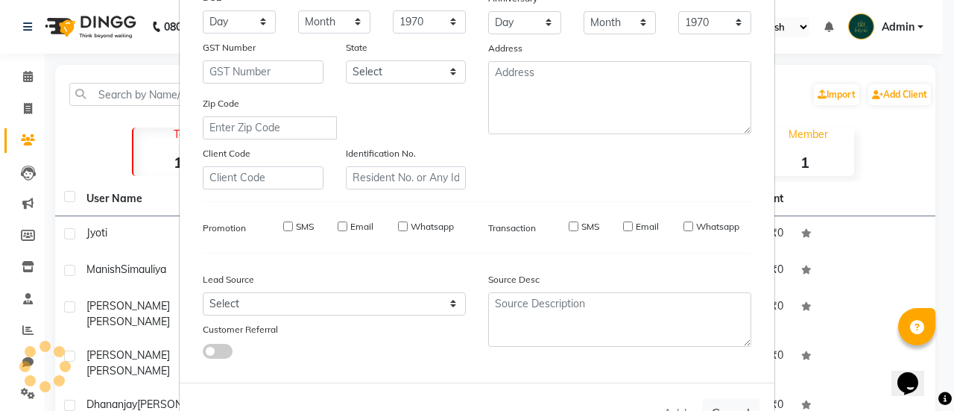
select select
checkbox input "false"
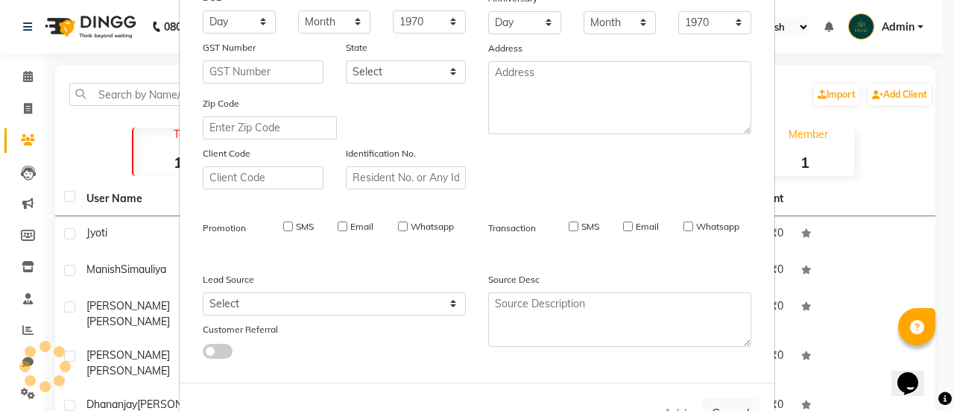
checkbox input "false"
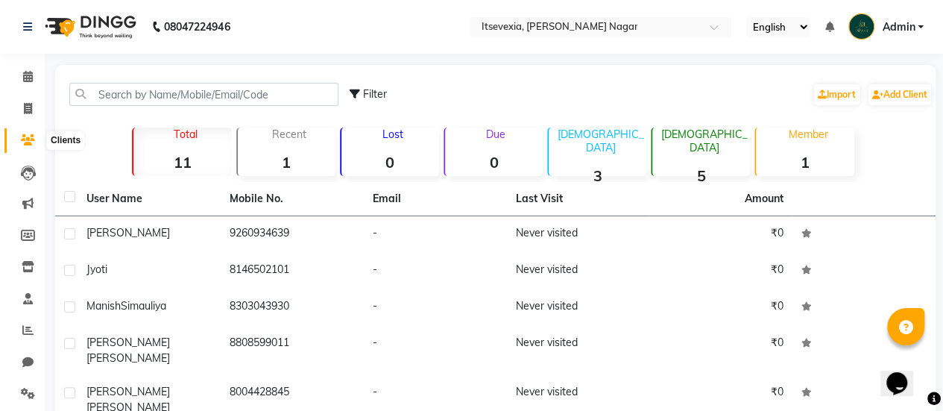
click at [26, 136] on icon at bounding box center [28, 139] width 14 height 11
click at [897, 87] on link "Add Client" at bounding box center [899, 94] width 63 height 21
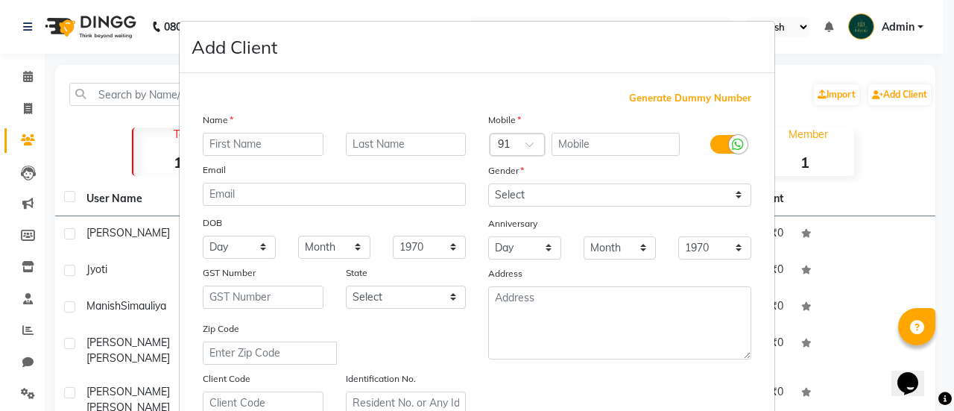
click at [279, 141] on input "text" at bounding box center [263, 144] width 121 height 23
type input "Reshma"
click at [605, 145] on input "text" at bounding box center [616, 144] width 129 height 23
type input "9343901663"
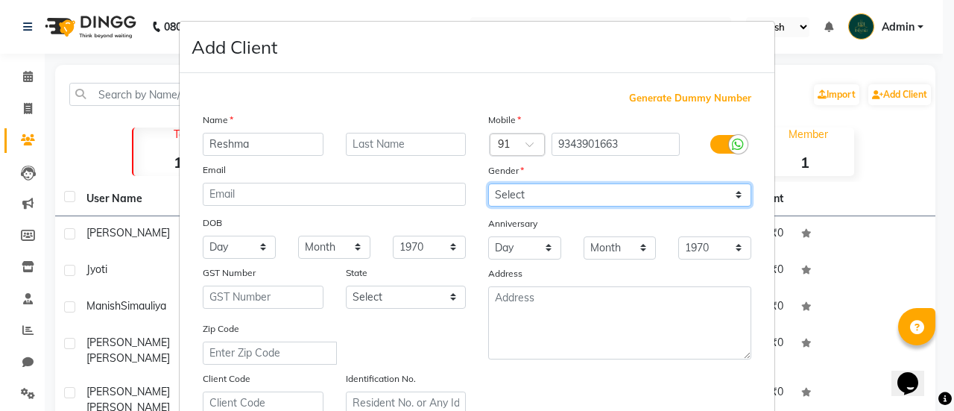
click at [587, 190] on select "Select [DEMOGRAPHIC_DATA] [DEMOGRAPHIC_DATA] Other Prefer Not To Say" at bounding box center [619, 194] width 263 height 23
select select "[DEMOGRAPHIC_DATA]"
click at [488, 183] on select "Select [DEMOGRAPHIC_DATA] [DEMOGRAPHIC_DATA] Other Prefer Not To Say" at bounding box center [619, 194] width 263 height 23
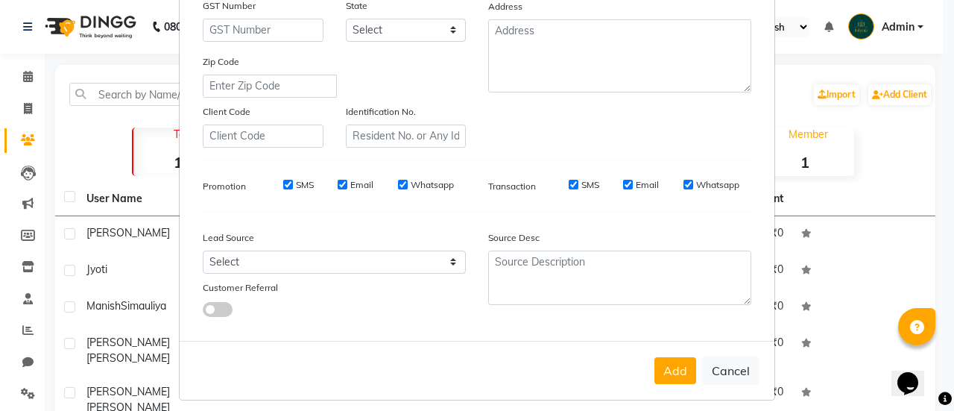
scroll to position [274, 0]
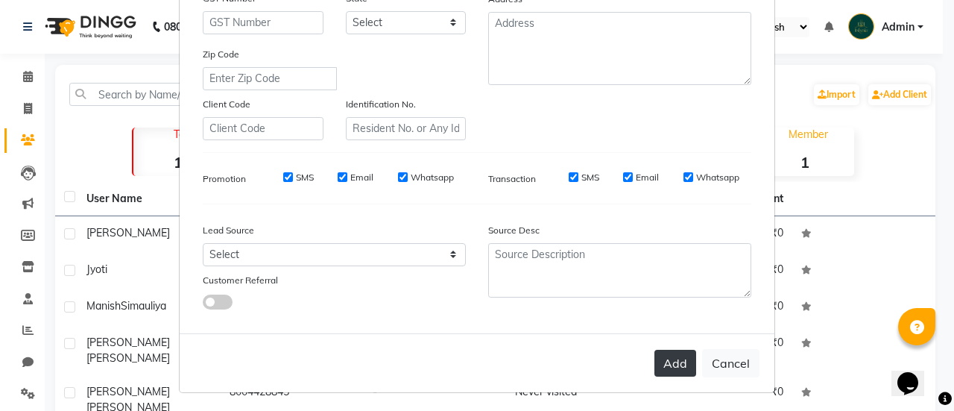
click at [665, 351] on button "Add" at bounding box center [676, 363] width 42 height 27
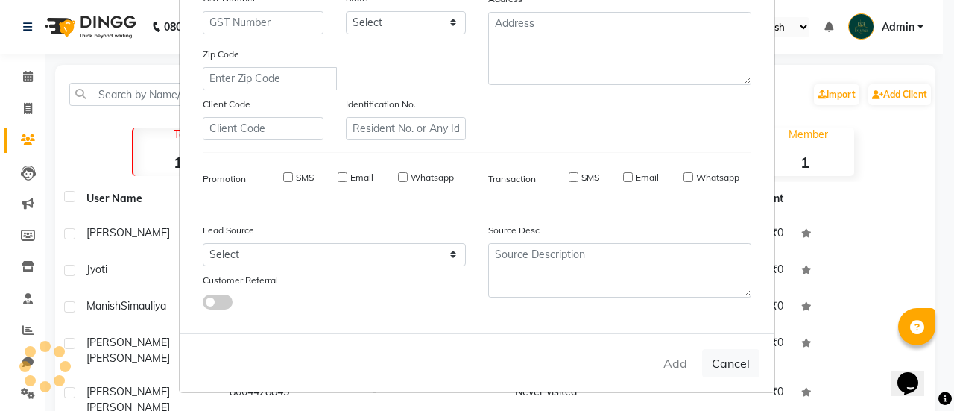
select select
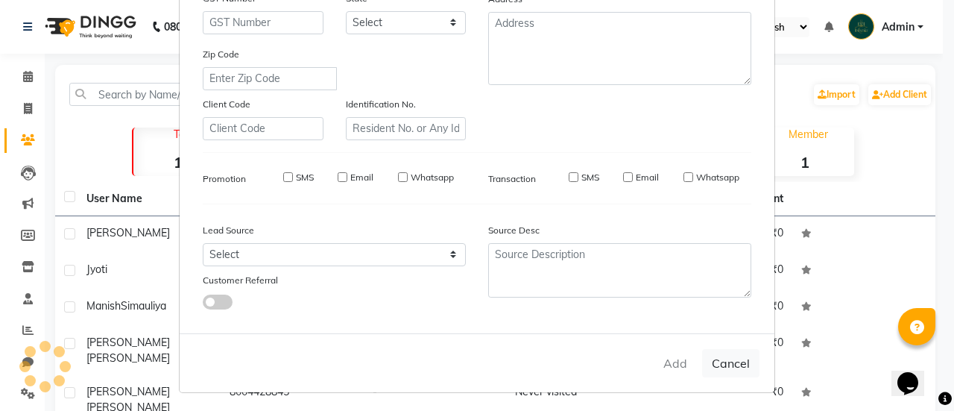
select select
checkbox input "false"
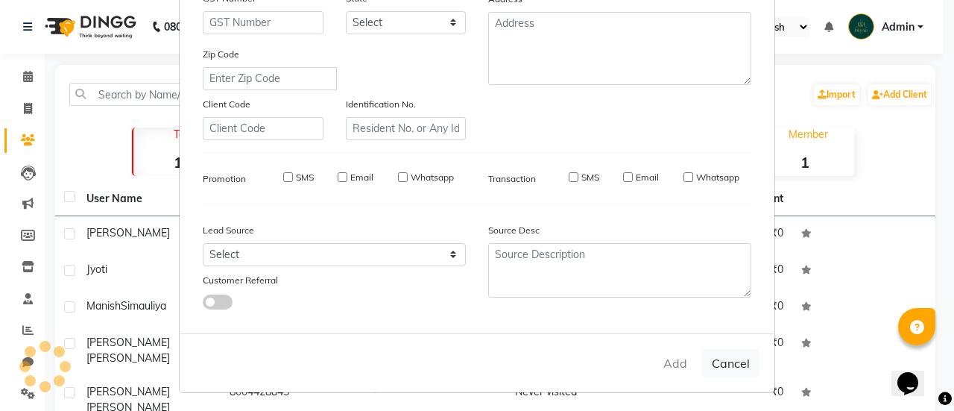
checkbox input "false"
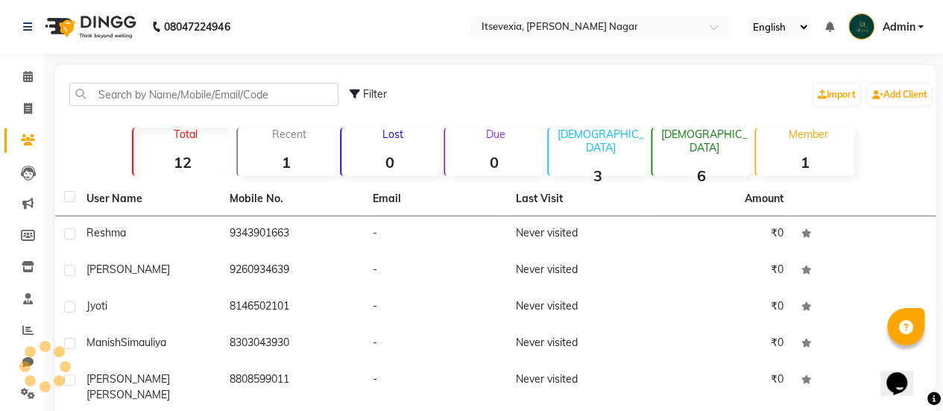
click at [10, 144] on link "Clients" at bounding box center [22, 140] width 36 height 25
click at [903, 84] on link "Add Client" at bounding box center [899, 94] width 63 height 21
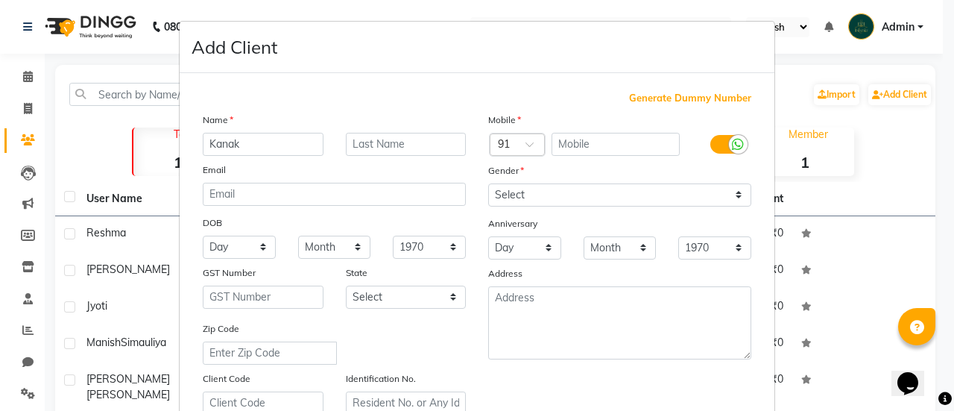
type input "Kanak"
click at [610, 142] on input "text" at bounding box center [616, 144] width 129 height 23
type input "9369073404"
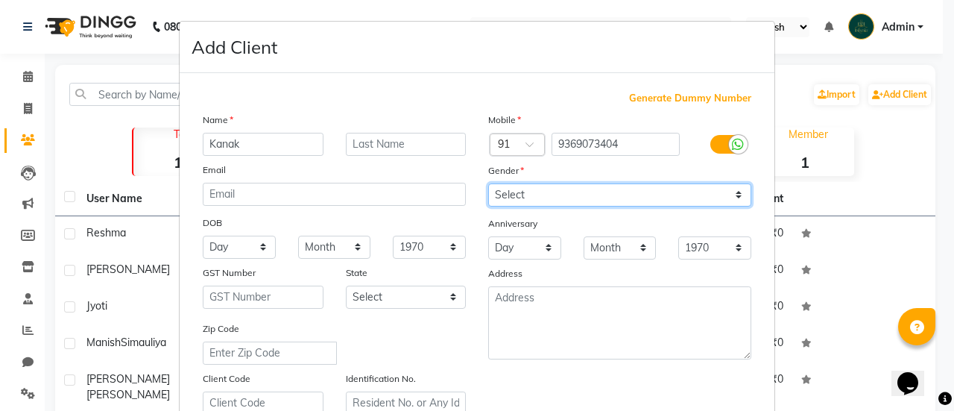
click at [593, 201] on select "Select [DEMOGRAPHIC_DATA] [DEMOGRAPHIC_DATA] Other Prefer Not To Say" at bounding box center [619, 194] width 263 height 23
select select "[DEMOGRAPHIC_DATA]"
click at [488, 183] on select "Select [DEMOGRAPHIC_DATA] [DEMOGRAPHIC_DATA] Other Prefer Not To Say" at bounding box center [619, 194] width 263 height 23
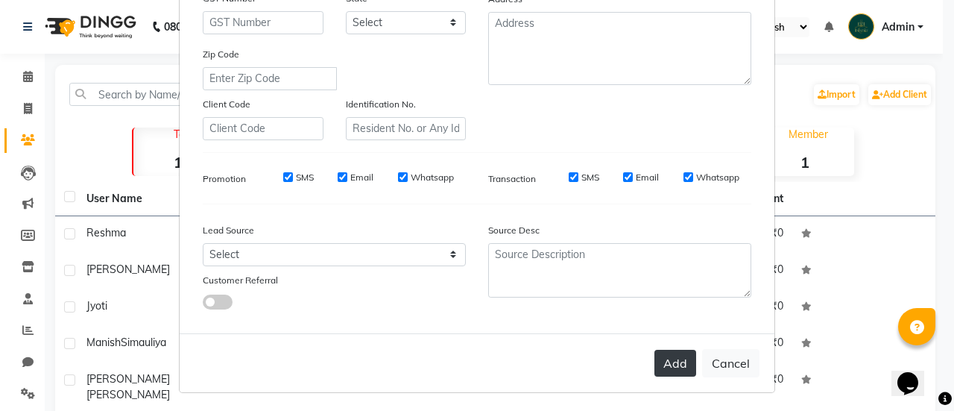
click at [675, 352] on button "Add" at bounding box center [676, 363] width 42 height 27
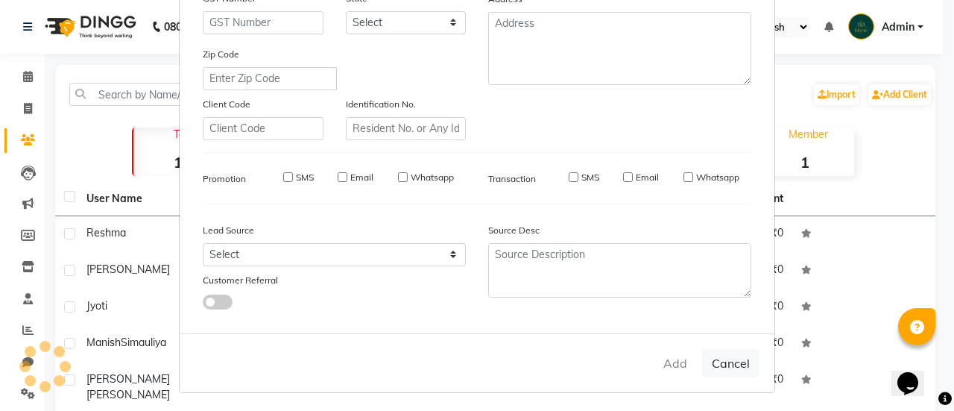
select select
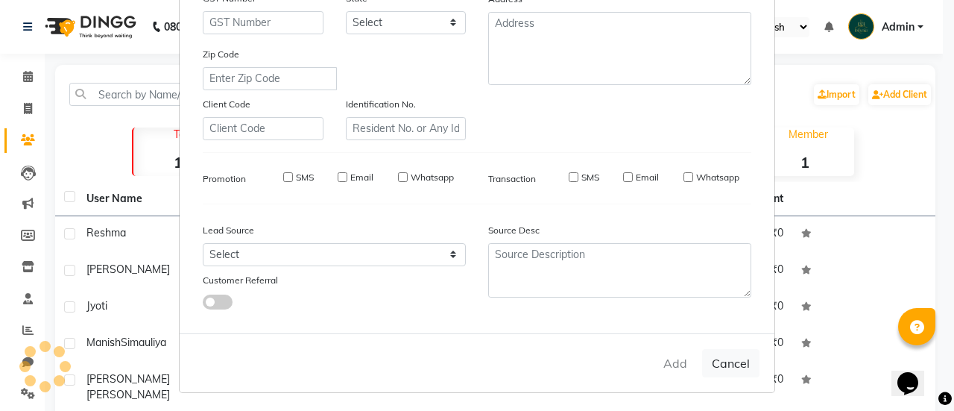
select select
checkbox input "false"
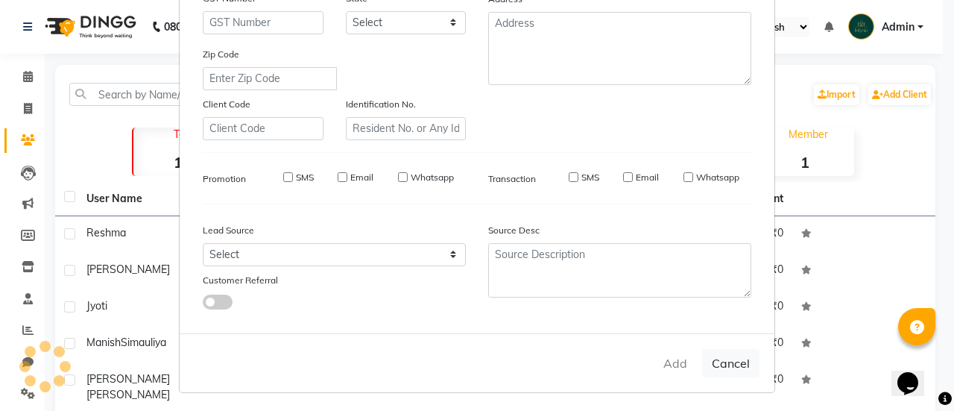
checkbox input "false"
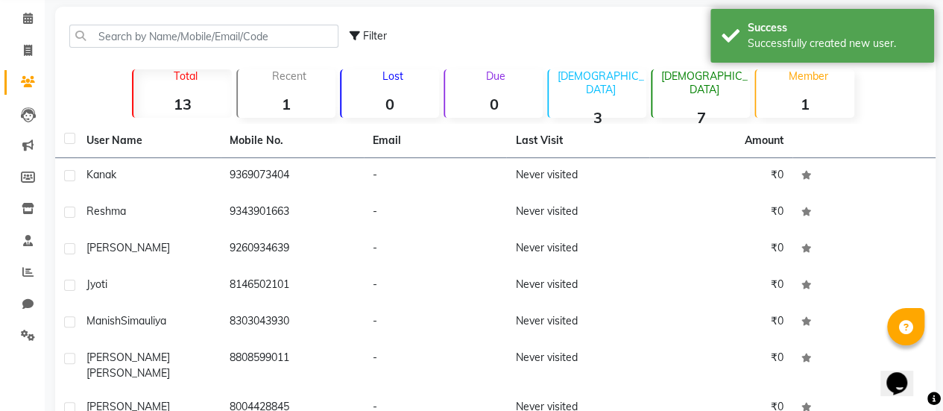
scroll to position [0, 0]
